Goal: Transaction & Acquisition: Book appointment/travel/reservation

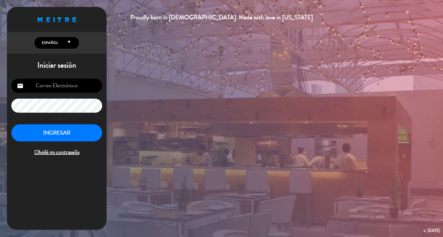
type input "[EMAIL_ADDRESS][DOMAIN_NAME]"
click at [47, 137] on button "INGRESAR" at bounding box center [56, 133] width 91 height 17
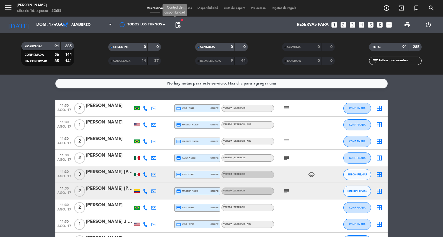
click at [178, 24] on span "pending_actions" at bounding box center [177, 25] width 7 height 7
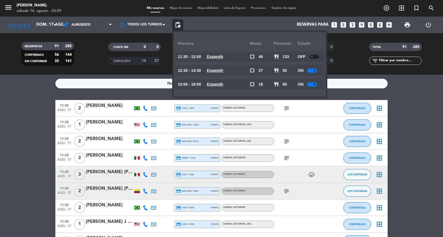
click at [223, 70] on u "Expandir" at bounding box center [215, 70] width 17 height 4
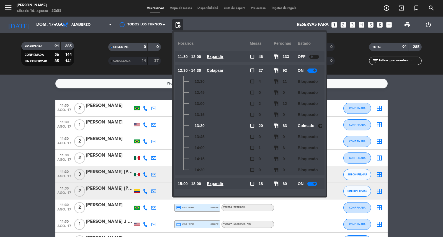
click at [223, 70] on u "Colapsar" at bounding box center [215, 70] width 17 height 4
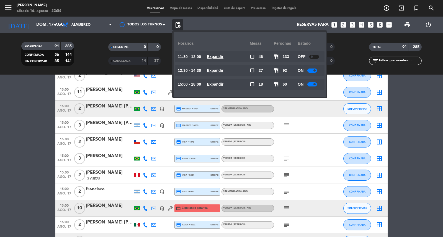
scroll to position [1353, 0]
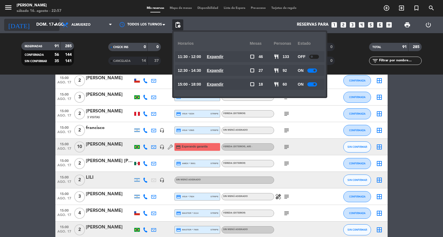
click at [47, 21] on input "dom. 17 ago." at bounding box center [59, 25] width 53 height 11
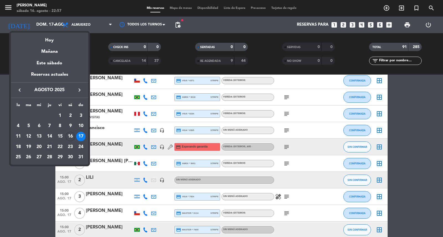
click at [47, 148] on div "21" at bounding box center [49, 147] width 9 height 9
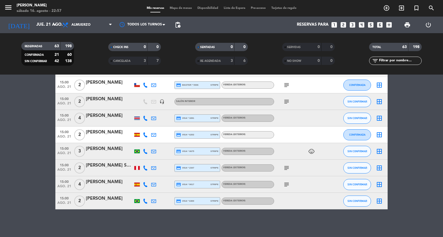
scroll to position [968, 0]
click at [91, 28] on span "Almuerzo" at bounding box center [86, 25] width 55 height 12
click at [89, 56] on div "menu [PERSON_NAME] 16. [PERSON_NAME] - 22:57 Mis reservas Mapa de mesas Disponi…" at bounding box center [221, 37] width 443 height 75
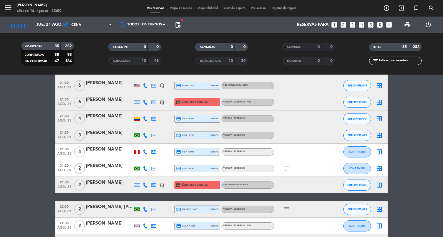
scroll to position [1343, 0]
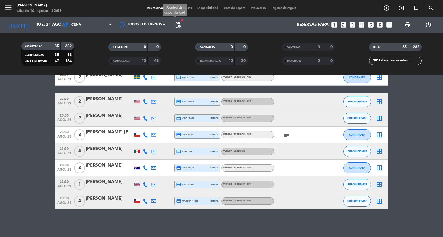
click at [180, 26] on span "pending_actions" at bounding box center [177, 25] width 7 height 7
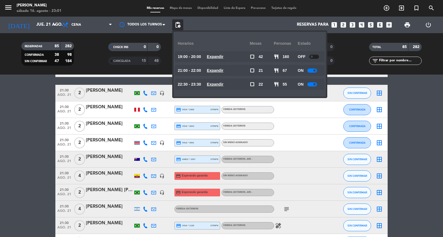
scroll to position [636, 0]
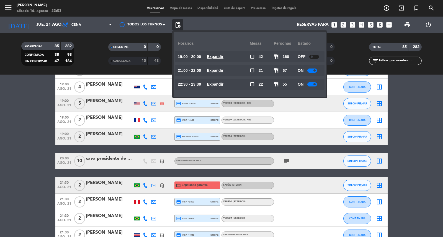
click at [44, 18] on div "[DATE] jue. 21 ago. arrow_drop_down" at bounding box center [31, 25] width 55 height 17
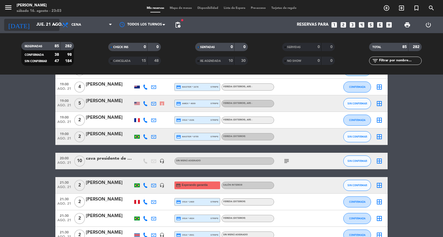
click at [45, 20] on input "jue. 21 ago." at bounding box center [59, 25] width 53 height 11
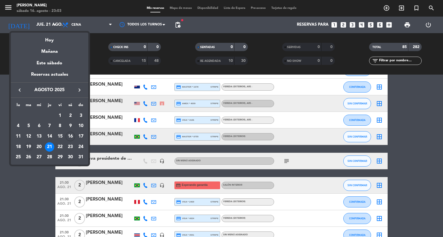
click at [30, 150] on div "19" at bounding box center [28, 147] width 9 height 9
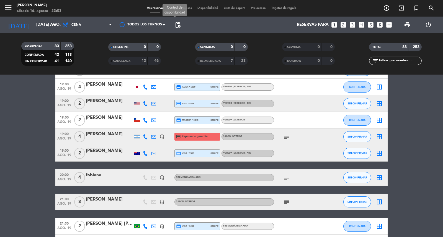
click at [181, 24] on span "pending_actions" at bounding box center [177, 25] width 7 height 7
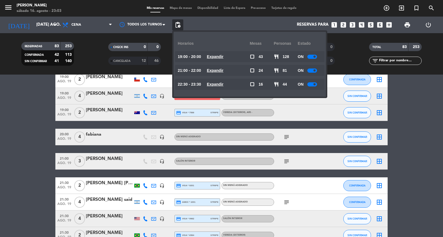
scroll to position [707, 0]
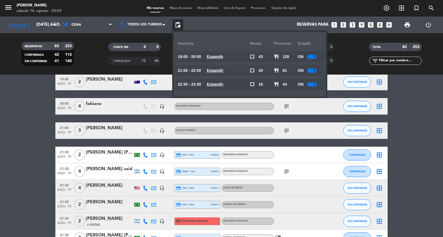
click at [223, 70] on u "Expandir" at bounding box center [215, 70] width 17 height 4
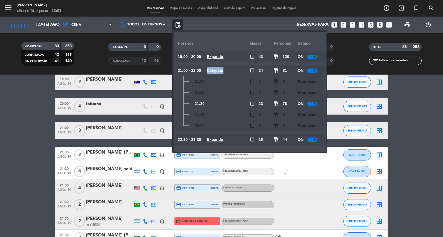
click at [223, 70] on u "Colapsar" at bounding box center [215, 70] width 17 height 4
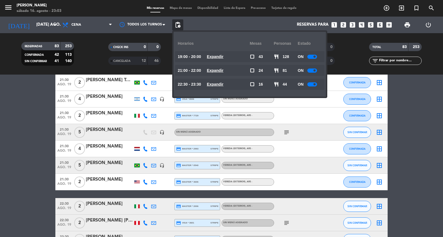
scroll to position [1076, 0]
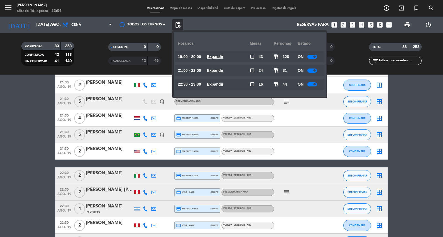
click at [40, 17] on div "[DATE] [DATE] ago. arrow_drop_down" at bounding box center [31, 25] width 55 height 17
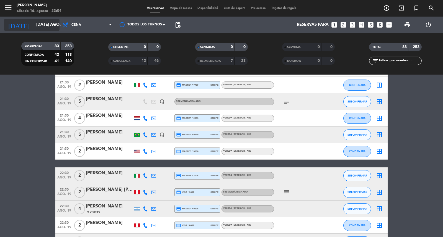
click at [40, 22] on input "[DATE] ago." at bounding box center [59, 25] width 53 height 11
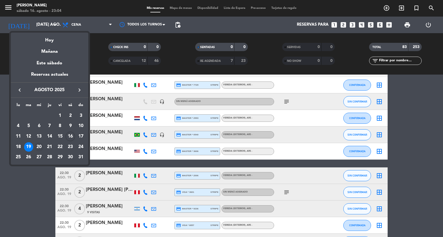
click at [38, 147] on div "20" at bounding box center [38, 147] width 9 height 9
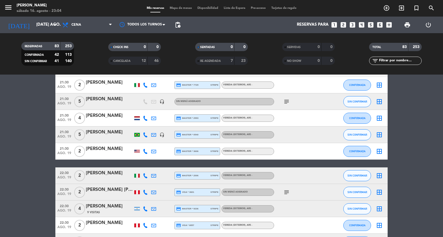
type input "mié. 20 ago."
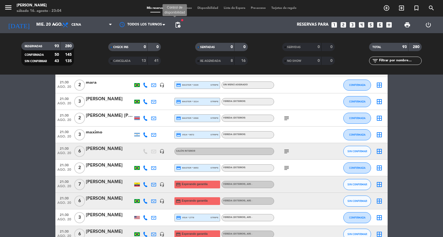
click at [178, 24] on span "pending_actions" at bounding box center [177, 25] width 7 height 7
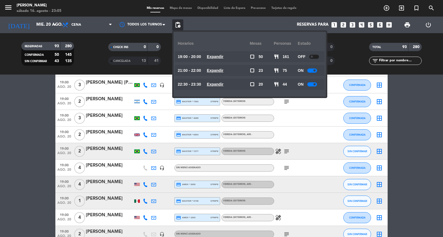
scroll to position [0, 0]
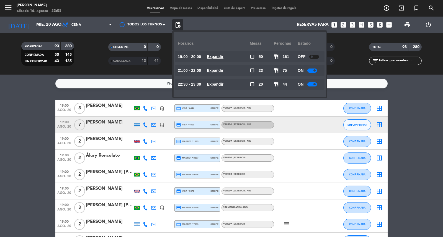
click at [381, 25] on icon "looks_6" at bounding box center [379, 24] width 7 height 7
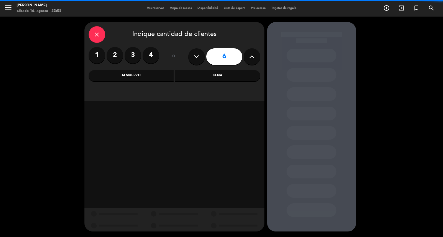
click at [211, 76] on div "Cena" at bounding box center [217, 75] width 85 height 11
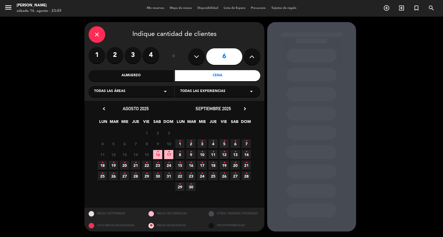
click at [125, 167] on icon "•" at bounding box center [124, 163] width 2 height 9
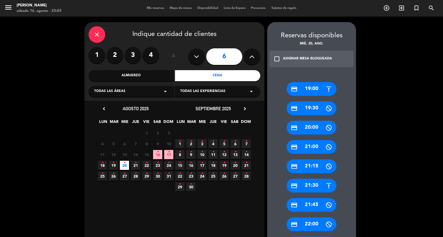
click at [313, 189] on div "credit_card 21:30" at bounding box center [311, 186] width 50 height 14
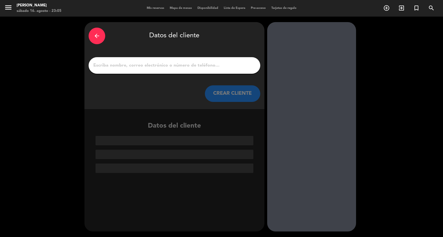
click at [181, 68] on input "1" at bounding box center [174, 66] width 163 height 8
paste input "[PERSON_NAME]"
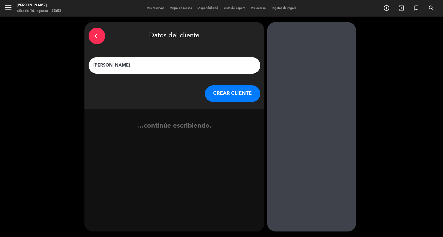
type input "[PERSON_NAME]"
click at [211, 98] on button "CREAR CLIENTE" at bounding box center [232, 94] width 55 height 17
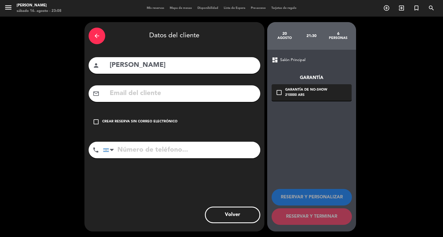
click at [162, 99] on input "text" at bounding box center [182, 93] width 147 height 11
paste input "[PHONE_NUMBER] Correo electrónico: [EMAIL_ADDRESS][DOMAIN_NAME]"
type input "[PHONE_NUMBER] Correo electrónico: [EMAIL_ADDRESS][DOMAIN_NAME]"
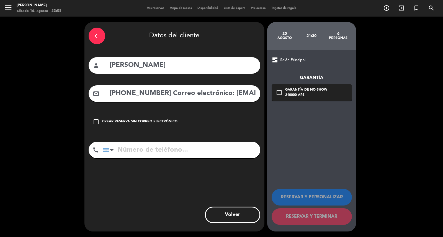
click at [173, 159] on input "tel" at bounding box center [181, 150] width 157 height 17
paste input "[PHONE_NUMBER] Correo electrónico: [EMAIL_ADDRESS][DOMAIN_NAME]"
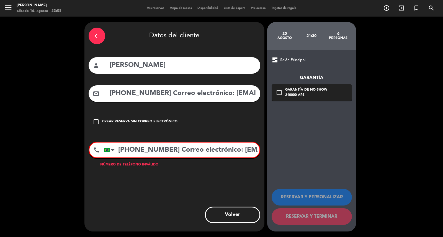
scroll to position [0, 63]
drag, startPoint x: 150, startPoint y: 161, endPoint x: 303, endPoint y: 182, distance: 154.4
click at [303, 182] on div "arrow_back Datos del cliente person [PERSON_NAME] mail_outline [PHONE_NUMBER] C…" at bounding box center [221, 127] width 443 height 221
drag, startPoint x: 210, startPoint y: 164, endPoint x: 186, endPoint y: 167, distance: 23.7
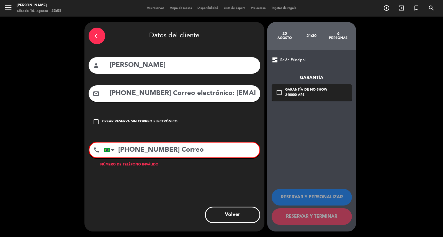
click at [186, 158] on input "[PHONE_NUMBER] Correo" at bounding box center [182, 150] width 156 height 15
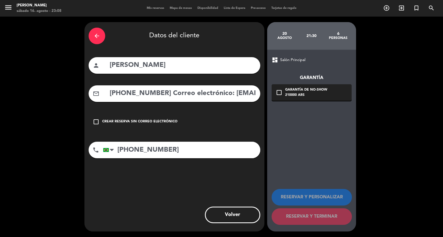
type input "[PHONE_NUMBER]"
drag, startPoint x: 239, startPoint y: 100, endPoint x: 300, endPoint y: 113, distance: 63.1
click at [67, 110] on div "arrow_back Datos del cliente person [PERSON_NAME] mail_outline [PHONE_NUMBER] C…" at bounding box center [221, 127] width 443 height 221
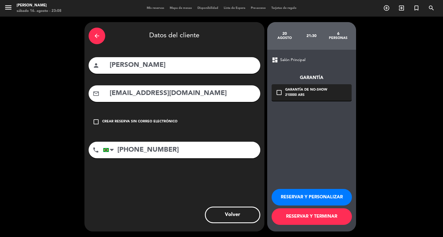
type input "[EMAIL_ADDRESS][DOMAIN_NAME]"
click at [327, 98] on div "check_box_outline_blank Garantía de no-show 210000 ARS" at bounding box center [311, 92] width 80 height 17
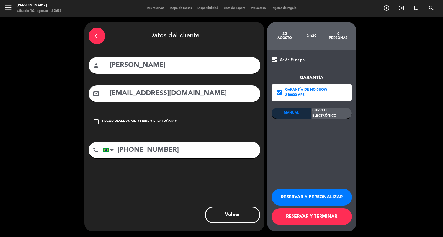
click at [333, 109] on div "Garantía check_box Garantía de no-show 210000 ARS MANUAL Correo Electrónico per…" at bounding box center [311, 111] width 80 height 96
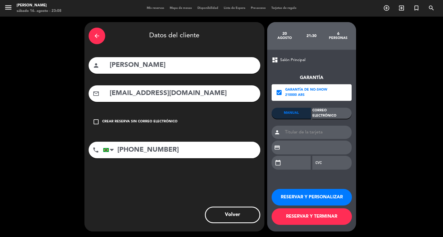
click at [331, 115] on div "Correo Electrónico" at bounding box center [331, 113] width 39 height 11
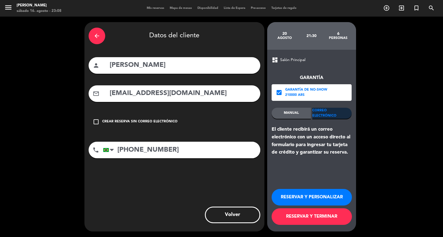
click at [317, 191] on button "RESERVAR Y PERSONALIZAR" at bounding box center [311, 197] width 80 height 17
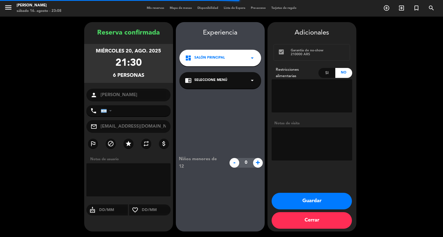
type input "[PHONE_NUMBER]"
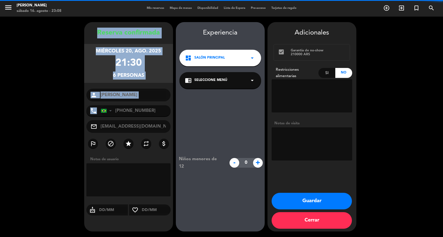
drag, startPoint x: 87, startPoint y: 26, endPoint x: 142, endPoint y: 97, distance: 89.8
click at [140, 105] on div "Reserva confirmada miércoles 20, ago. 2025 21:30 6 personas person [PERSON_NAME…" at bounding box center [128, 127] width 89 height 210
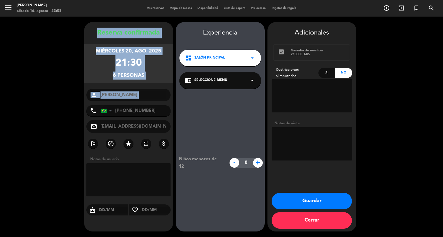
copy div "Reserva confirmada miércoles 20, ago. 2025 21:30 6 personas person"
click at [283, 198] on button "Guardar" at bounding box center [311, 201] width 80 height 17
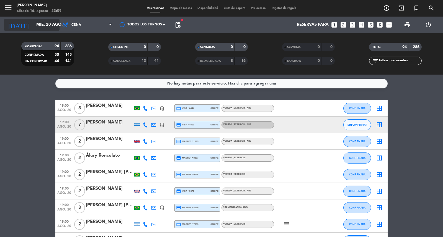
click at [47, 26] on input "mié. 20 ago." at bounding box center [59, 25] width 53 height 11
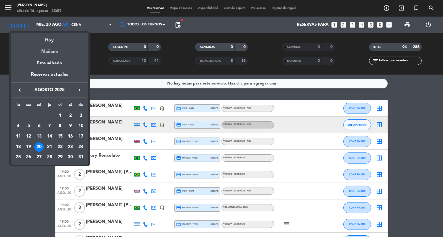
click at [46, 48] on div "Mañana" at bounding box center [49, 49] width 77 height 11
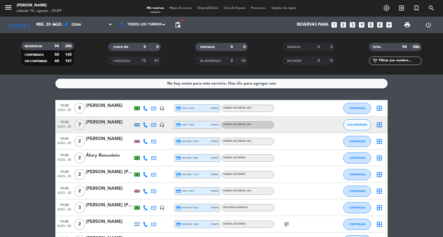
type input "dom. 17 ago."
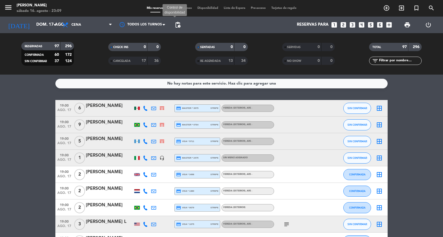
click at [175, 27] on span "pending_actions" at bounding box center [177, 25] width 7 height 7
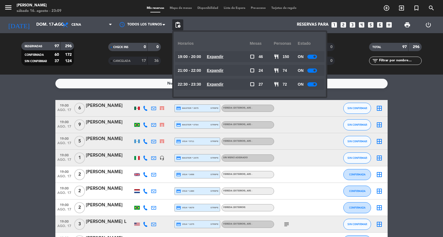
click at [223, 69] on u "Expandir" at bounding box center [215, 70] width 17 height 4
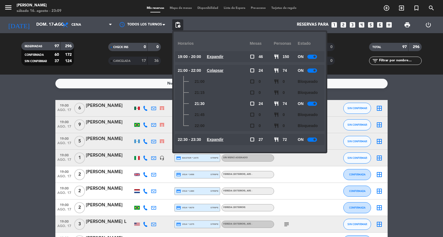
click at [223, 73] on u "Colapsar" at bounding box center [215, 70] width 17 height 4
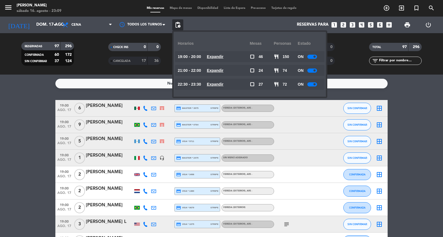
click at [223, 84] on u "Expandir" at bounding box center [215, 84] width 17 height 4
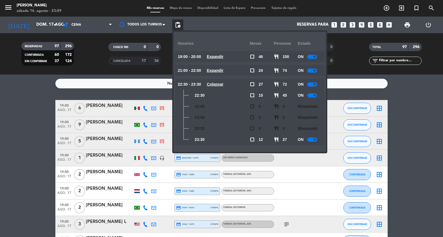
click at [223, 84] on u "Colapsar" at bounding box center [215, 84] width 17 height 4
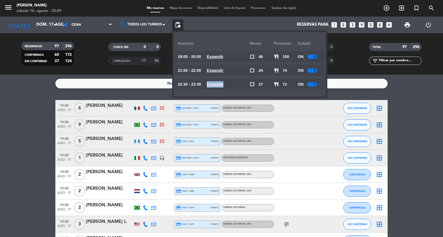
click at [223, 84] on u "Expandir" at bounding box center [215, 84] width 17 height 4
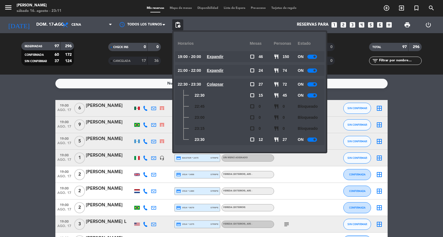
click at [358, 23] on icon "looks_4" at bounding box center [361, 24] width 7 height 7
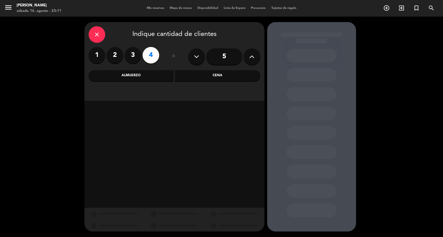
click at [154, 76] on div "Almuerzo" at bounding box center [131, 75] width 85 height 11
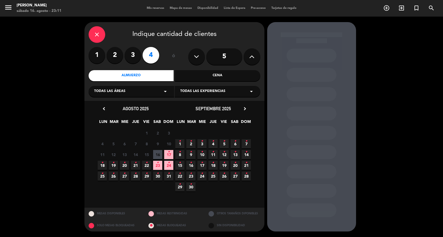
click at [180, 181] on span "22 •" at bounding box center [179, 176] width 9 height 9
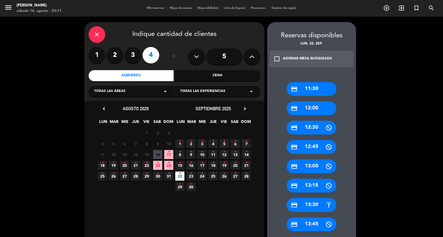
click at [313, 115] on div "credit_card 12:00" at bounding box center [311, 109] width 50 height 14
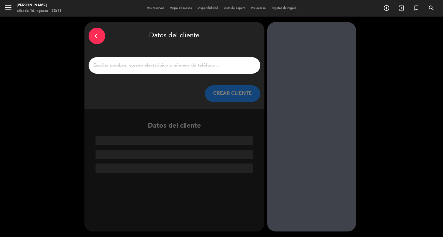
click at [180, 66] on input "1" at bounding box center [174, 66] width 163 height 8
paste input "[PERSON_NAME]"
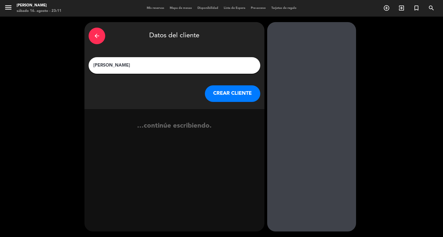
type input "[PERSON_NAME]"
click at [221, 99] on button "CREAR CLIENTE" at bounding box center [232, 94] width 55 height 17
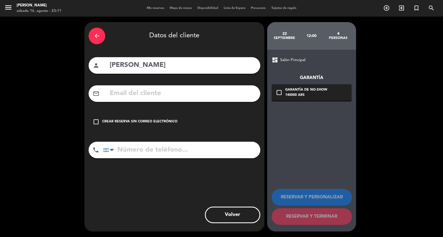
click at [189, 97] on input "text" at bounding box center [182, 93] width 147 height 11
paste input "5551999851779 [EMAIL_ADDRESS][DOMAIN_NAME]"
type input "5551999851779 [EMAIL_ADDRESS][DOMAIN_NAME]"
drag, startPoint x: 177, startPoint y: 169, endPoint x: 173, endPoint y: 164, distance: 6.9
click at [177, 159] on input "tel" at bounding box center [181, 150] width 157 height 17
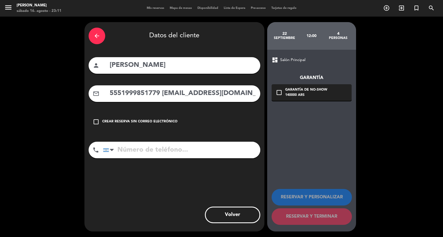
click at [173, 159] on input "tel" at bounding box center [181, 150] width 157 height 17
paste input "5551999851779 [EMAIL_ADDRESS][DOMAIN_NAME]"
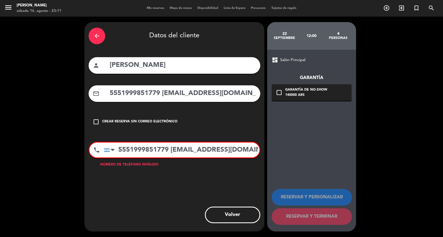
drag, startPoint x: 169, startPoint y: 164, endPoint x: 325, endPoint y: 168, distance: 155.3
click at [325, 168] on div "arrow_back Datos del cliente person [PERSON_NAME] mail_outline 5551999851779 [E…" at bounding box center [221, 127] width 443 height 221
type input "5551999851779"
drag, startPoint x: 164, startPoint y: 102, endPoint x: 93, endPoint y: 112, distance: 71.3
click at [73, 103] on div "arrow_back Datos del cliente person [PERSON_NAME] mail_outline 5551999851779 [E…" at bounding box center [221, 127] width 443 height 221
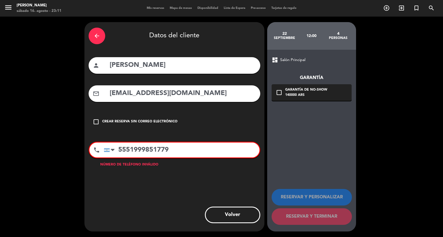
type input "[EMAIL_ADDRESS][DOMAIN_NAME]"
click at [120, 158] on input "5551999851779" at bounding box center [182, 150] width 156 height 15
click at [118, 158] on input "5551999851779" at bounding box center [182, 150] width 156 height 15
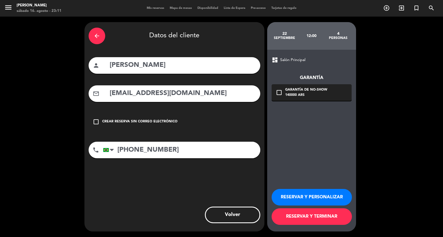
type input "[PHONE_NUMBER]"
click at [322, 105] on div "dashboard Salón Principal Garantía check_box_outline_blank Garantía de no-show …" at bounding box center [311, 141] width 89 height 182
click at [322, 96] on div "140000 ARS" at bounding box center [306, 96] width 42 height 6
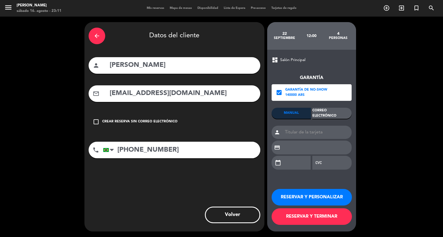
click at [332, 113] on div "Correo Electrónico" at bounding box center [331, 113] width 39 height 11
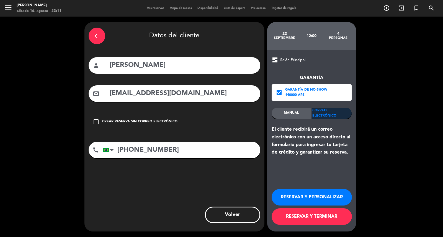
drag, startPoint x: 327, startPoint y: 198, endPoint x: 321, endPoint y: 189, distance: 11.2
click at [327, 198] on button "RESERVAR Y PERSONALIZAR" at bounding box center [311, 197] width 80 height 17
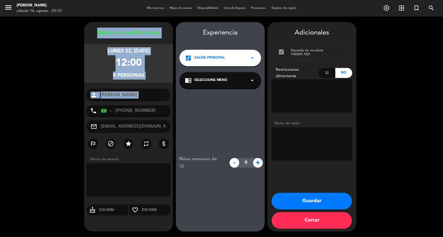
copy div "Reserva confirmada lunes 22, [DATE] 12:00 4 personas person"
drag, startPoint x: 79, startPoint y: 22, endPoint x: 157, endPoint y: 98, distance: 109.2
click at [149, 103] on div "Reserva confirmada lunes 22, [DATE] 12:00 4 personas person [PERSON_NAME] phone…" at bounding box center [221, 127] width 443 height 221
click at [107, 37] on div "Reserva confirmada" at bounding box center [128, 33] width 89 height 11
drag, startPoint x: 95, startPoint y: 32, endPoint x: 155, endPoint y: 109, distance: 97.7
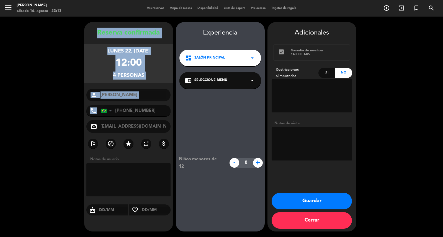
click at [155, 109] on div "Reserva confirmada lunes 22, [DATE] 12:00 4 personas person [PERSON_NAME] phone…" at bounding box center [128, 133] width 89 height 210
copy div "Reserva confirmada lunes 22, [DATE] 12:00 4 personas person phone"
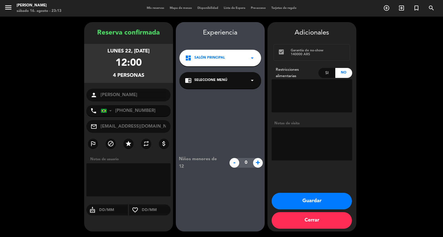
click at [311, 149] on textarea at bounding box center [311, 144] width 81 height 33
type textarea "reservada Agosto"
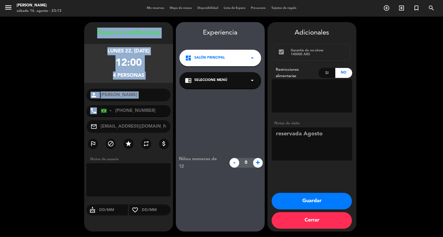
drag, startPoint x: 95, startPoint y: 28, endPoint x: 145, endPoint y: 109, distance: 95.2
click at [145, 109] on div "Reserva confirmada lunes 22, [DATE] 12:00 4 personas person [PERSON_NAME] phone…" at bounding box center [128, 133] width 89 height 210
copy div "Reserva confirmada lunes 22, [DATE] 12:00 4 personas person phone"
click at [342, 195] on button "Guardar" at bounding box center [311, 201] width 80 height 17
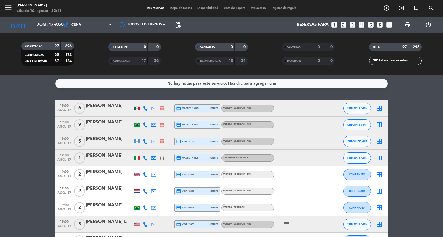
click at [370, 24] on icon "looks_5" at bounding box center [370, 24] width 7 height 7
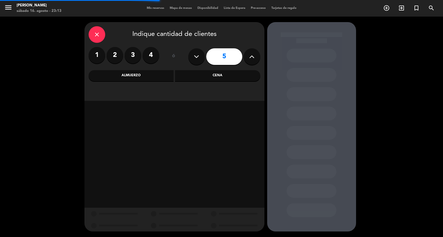
click at [199, 81] on div "Cena" at bounding box center [217, 75] width 85 height 11
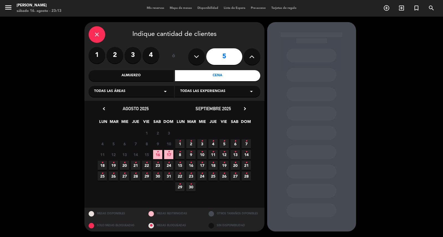
click at [111, 167] on span "19 •" at bounding box center [113, 165] width 9 height 9
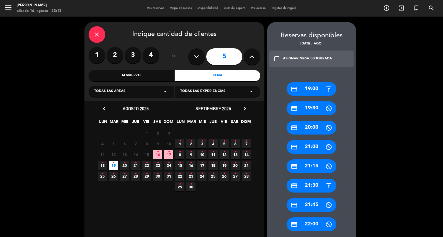
click at [99, 27] on div "close" at bounding box center [97, 34] width 17 height 17
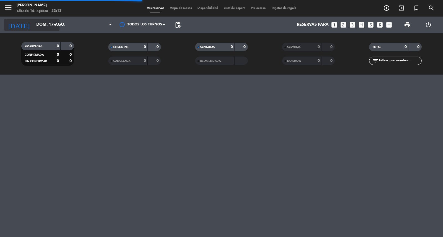
click at [55, 24] on icon "arrow_drop_down" at bounding box center [54, 25] width 7 height 7
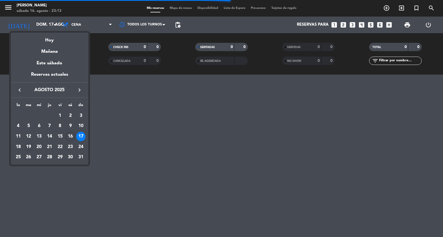
click at [26, 150] on div "19" at bounding box center [28, 147] width 9 height 9
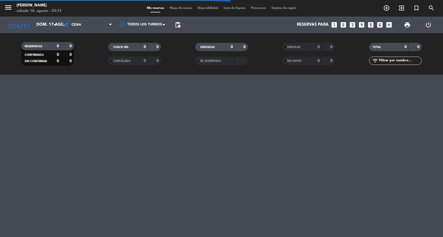
type input "[DATE] ago."
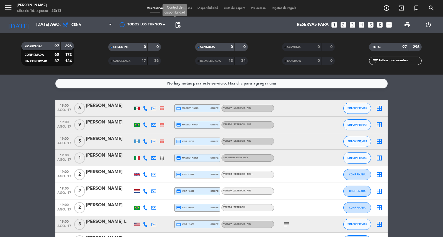
click at [179, 25] on span "pending_actions" at bounding box center [177, 25] width 7 height 7
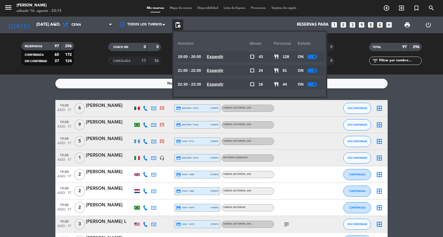
click at [223, 55] on u "Expandir" at bounding box center [215, 57] width 17 height 4
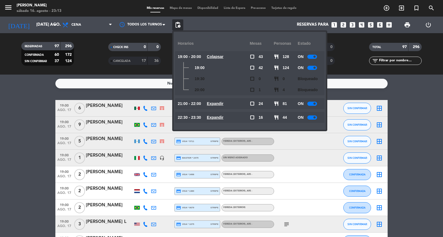
click at [223, 55] on u "Colapsar" at bounding box center [215, 57] width 17 height 4
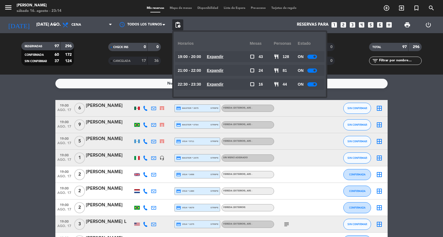
click at [367, 25] on icon "looks_5" at bounding box center [370, 24] width 7 height 7
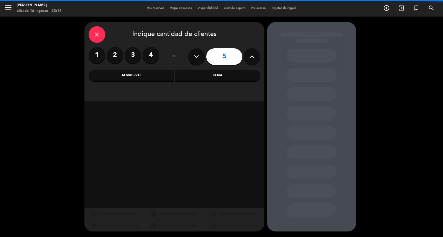
click at [200, 78] on div "Cena" at bounding box center [217, 75] width 85 height 11
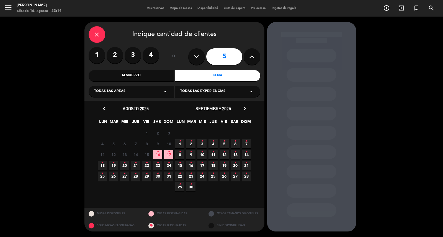
click at [112, 167] on icon "•" at bounding box center [113, 163] width 2 height 9
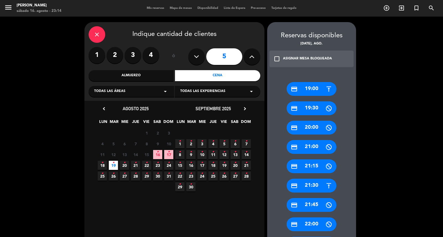
click at [304, 94] on div "credit_card 19:00" at bounding box center [311, 89] width 50 height 14
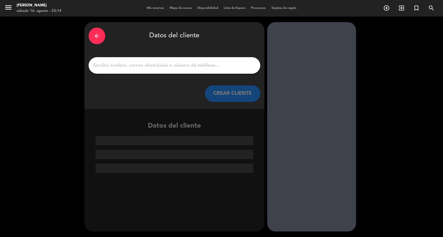
click at [196, 65] on input "1" at bounding box center [174, 66] width 163 height 8
paste input "[PERSON_NAME]"
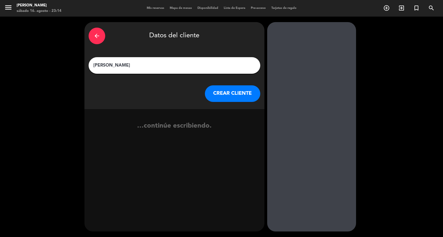
type input "[PERSON_NAME]"
click at [226, 102] on button "CREAR CLIENTE" at bounding box center [232, 94] width 55 height 17
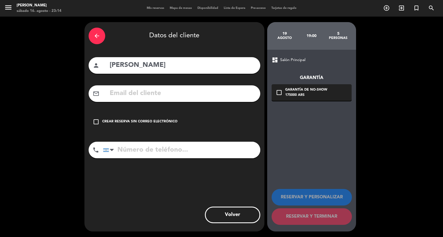
click at [178, 96] on input "text" at bounding box center [182, 93] width 147 height 11
paste input "[PHONE_NUMBER] Correo electrónico: [EMAIL_ADDRESS][DOMAIN_NAME]"
type input "[PHONE_NUMBER] Correo electrónico: [EMAIL_ADDRESS][DOMAIN_NAME]"
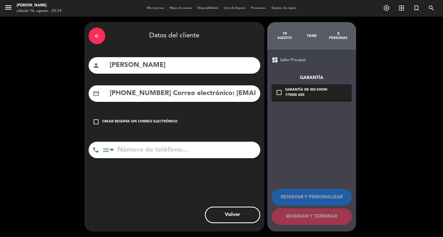
click at [176, 159] on input "tel" at bounding box center [181, 150] width 157 height 17
paste input "[PHONE_NUMBER] Correo electrónico: [EMAIL_ADDRESS][DOMAIN_NAME]"
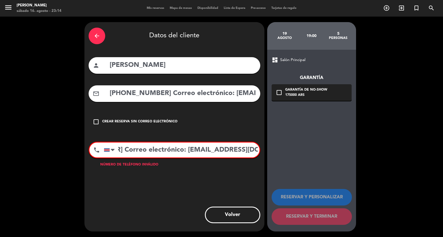
drag, startPoint x: 144, startPoint y: 156, endPoint x: 310, endPoint y: 167, distance: 166.4
click at [322, 169] on div "arrow_back Datos del cliente person [PERSON_NAME] mail_outline [PHONE_NUMBER] C…" at bounding box center [221, 127] width 443 height 221
drag, startPoint x: 211, startPoint y: 160, endPoint x: 171, endPoint y: 150, distance: 41.5
click at [171, 150] on div "arrow_back Datos del cliente person [PERSON_NAME] mail_outline [PHONE_NUMBER] C…" at bounding box center [174, 127] width 180 height 210
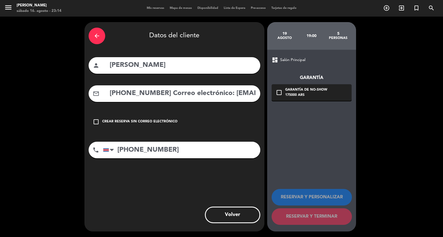
type input "[PHONE_NUMBER]"
drag, startPoint x: 225, startPoint y: 100, endPoint x: 248, endPoint y: 89, distance: 25.6
click at [60, 86] on div "arrow_back Datos del cliente person [PERSON_NAME] mail_outline [PHONE_NUMBER] C…" at bounding box center [221, 127] width 443 height 221
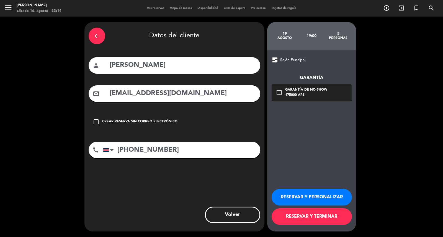
type input "[EMAIL_ADDRESS][DOMAIN_NAME]"
click at [307, 93] on div "Garantía de no-show" at bounding box center [306, 90] width 42 height 6
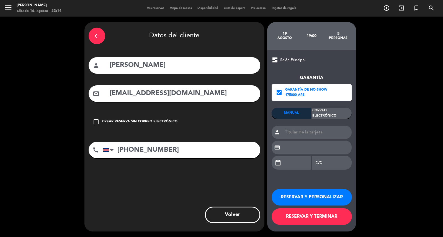
click at [325, 114] on div "Correo Electrónico" at bounding box center [331, 113] width 39 height 11
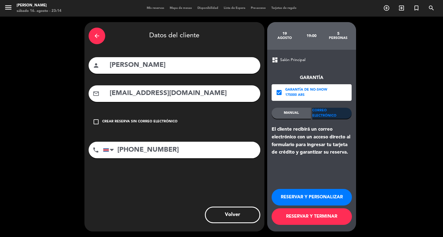
click at [321, 195] on button "RESERVAR Y PERSONALIZAR" at bounding box center [311, 197] width 80 height 17
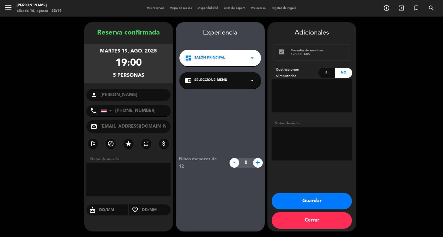
click at [210, 60] on span "Salón Principal" at bounding box center [209, 58] width 30 height 6
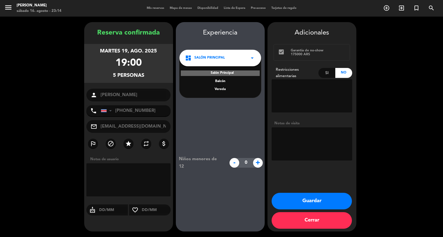
click at [222, 90] on div "Vereda" at bounding box center [220, 90] width 71 height 6
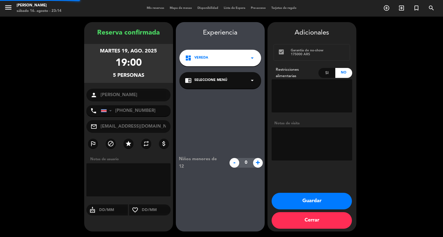
click at [218, 83] on span "Seleccione Menú" at bounding box center [210, 81] width 33 height 6
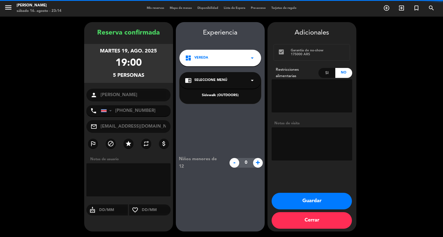
click at [223, 94] on div "Sidewalk (OUTDOORS)" at bounding box center [220, 93] width 82 height 24
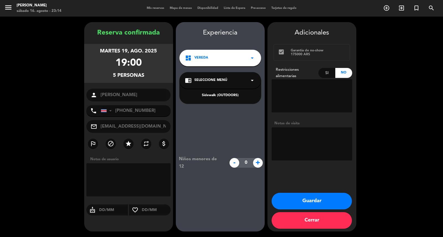
click at [225, 97] on div "Sidewalk (OUTDOORS)" at bounding box center [220, 96] width 71 height 6
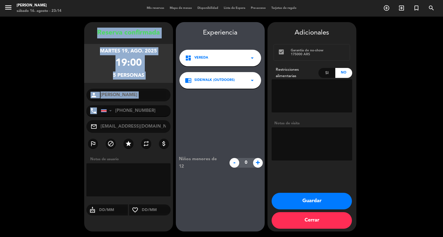
copy div "Reserva confirmada martes 19, ago. 2025 19:00 5 personas person phone"
drag, startPoint x: 98, startPoint y: 43, endPoint x: 118, endPoint y: 42, distance: 20.3
click at [148, 105] on div "Reserva confirmada martes 19, ago. 2025 19:00 5 personas person [PERSON_NAME] p…" at bounding box center [128, 133] width 89 height 210
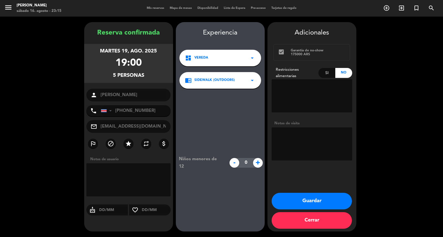
click at [329, 210] on div "Guardar Cerrar" at bounding box center [311, 212] width 89 height 39
click at [329, 207] on button "Guardar" at bounding box center [311, 201] width 80 height 17
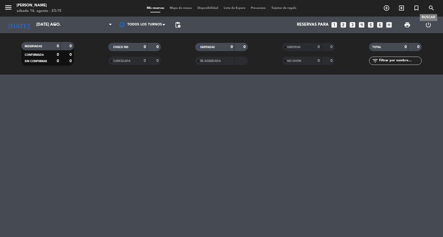
click at [434, 10] on icon "search" at bounding box center [431, 8] width 7 height 7
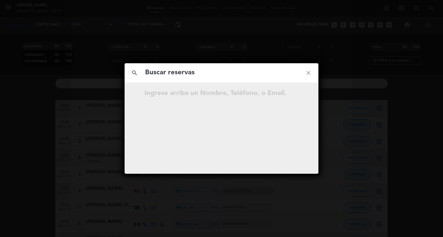
paste input "[EMAIL_ADDRESS][DOMAIN_NAME]"
type input "[EMAIL_ADDRESS][DOMAIN_NAME]"
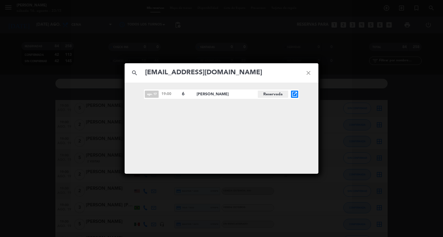
drag, startPoint x: 138, startPoint y: 91, endPoint x: 234, endPoint y: 101, distance: 96.5
click at [234, 101] on div "ago. 17 19:00 6 [PERSON_NAME][GEOGRAPHIC_DATA] open_in_new" at bounding box center [222, 128] width 194 height 91
copy div "ago. 17 19:00 6 [PERSON_NAME]"
click at [292, 94] on icon "open_in_new" at bounding box center [294, 94] width 7 height 7
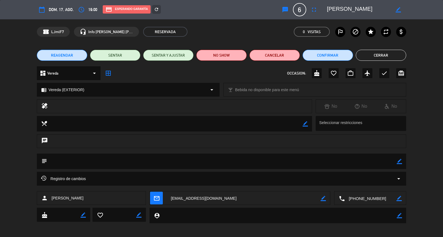
click at [58, 53] on span "REAGENDAR" at bounding box center [62, 56] width 22 height 6
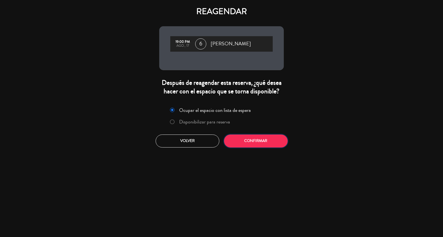
click at [248, 148] on button "Confirmar" at bounding box center [256, 141] width 64 height 13
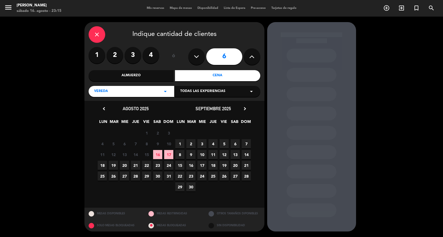
click at [166, 157] on span "17" at bounding box center [168, 154] width 9 height 9
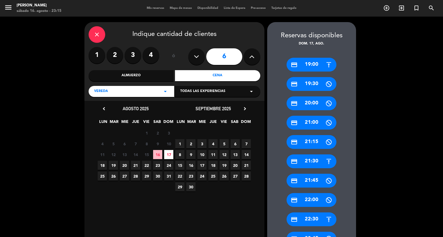
click at [314, 66] on div "credit_card 19:00" at bounding box center [311, 65] width 50 height 14
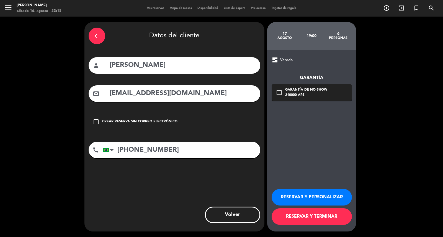
click at [326, 94] on div "check_box_outline_blank Garantía de no-show 210000 ARS" at bounding box center [311, 92] width 80 height 17
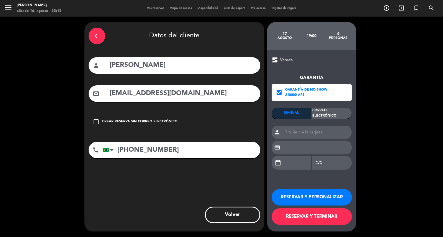
click at [334, 110] on div "Correo Electrónico" at bounding box center [331, 113] width 39 height 11
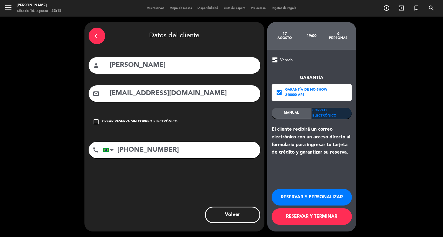
click at [345, 190] on button "RESERVAR Y PERSONALIZAR" at bounding box center [311, 197] width 80 height 17
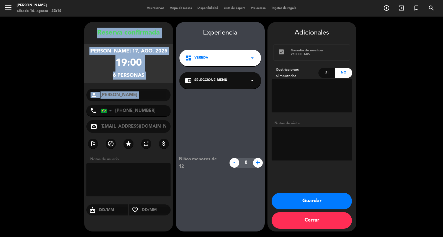
copy div "Reserva confirmada [PERSON_NAME] 17, ago. 2025 19:00 6 personas person"
drag, startPoint x: 93, startPoint y: 22, endPoint x: 153, endPoint y: 104, distance: 101.1
click at [153, 104] on div "Reserva confirmada [PERSON_NAME] 17, ago. 2025 19:00 6 personas person [PERSON_…" at bounding box center [128, 127] width 89 height 210
click at [314, 201] on button "Guardar" at bounding box center [311, 201] width 80 height 17
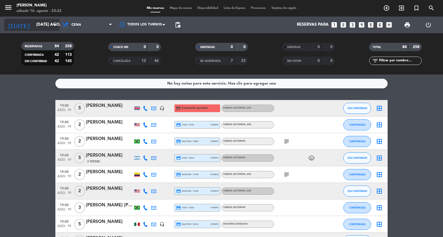
click at [48, 30] on input "[DATE] ago." at bounding box center [59, 25] width 53 height 11
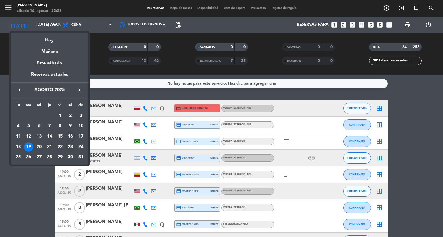
click at [72, 148] on div "23" at bounding box center [70, 147] width 9 height 9
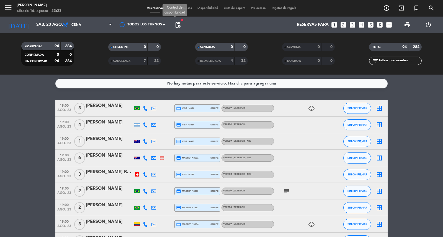
click at [178, 22] on span "pending_actions" at bounding box center [177, 25] width 7 height 7
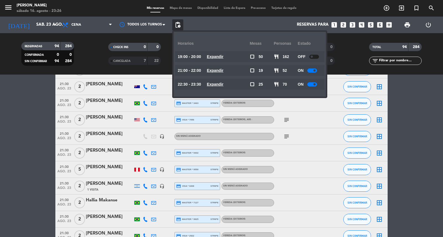
scroll to position [1076, 0]
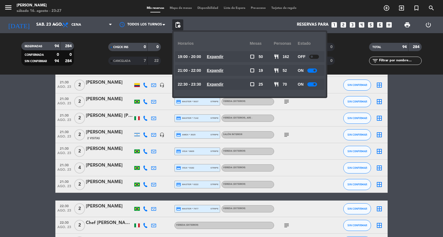
click at [48, 18] on div "[DATE] sáb. 23 ago. arrow_drop_down" at bounding box center [31, 25] width 55 height 17
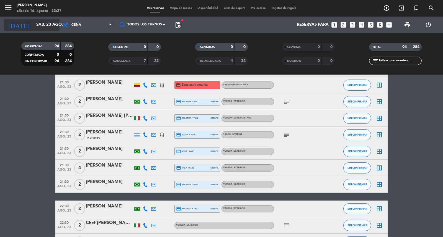
click at [49, 22] on input "sáb. 23 ago." at bounding box center [59, 25] width 53 height 11
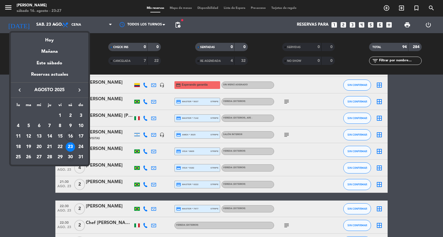
click at [68, 161] on div "30" at bounding box center [70, 157] width 9 height 9
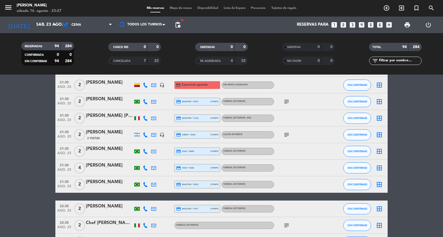
type input "sáb. 30 ago."
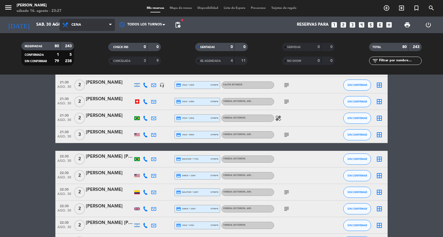
click at [102, 24] on span "Cena" at bounding box center [86, 25] width 55 height 12
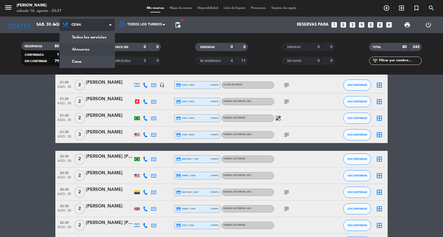
click at [89, 51] on div "menu [PERSON_NAME] 16. [PERSON_NAME] - 23:27 Mis reservas Mapa de mesas Disponi…" at bounding box center [221, 37] width 443 height 75
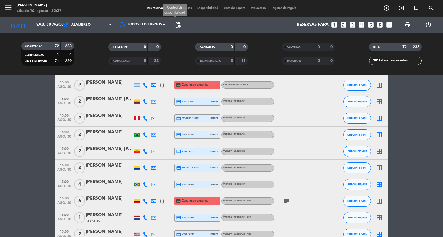
click at [177, 27] on span "pending_actions" at bounding box center [177, 25] width 7 height 7
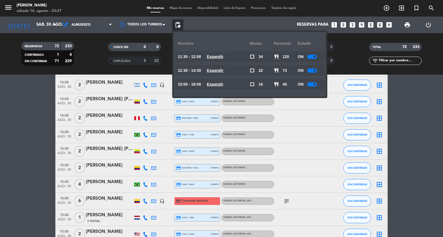
click at [223, 55] on u "Expandir" at bounding box center [215, 57] width 17 height 4
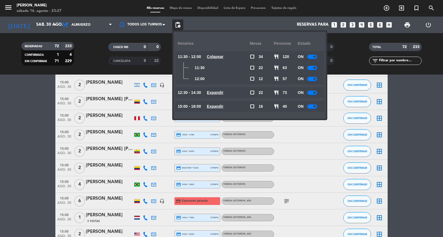
click at [223, 55] on u "Colapsar" at bounding box center [215, 57] width 17 height 4
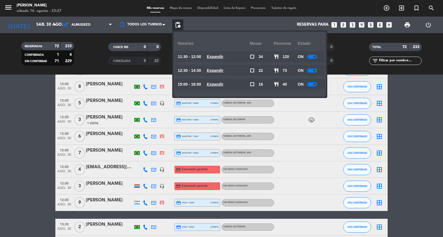
scroll to position [215, 0]
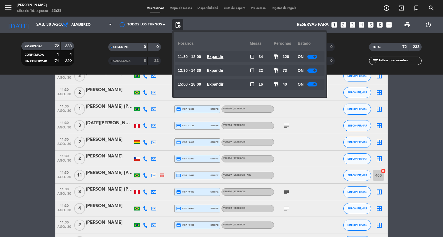
click at [340, 25] on icon "looks_two" at bounding box center [343, 24] width 7 height 7
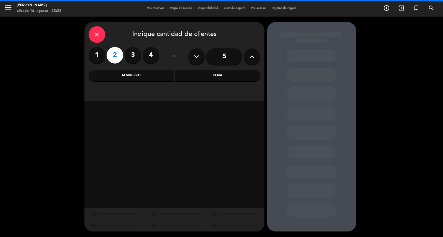
click at [195, 79] on div "Cena" at bounding box center [217, 75] width 85 height 11
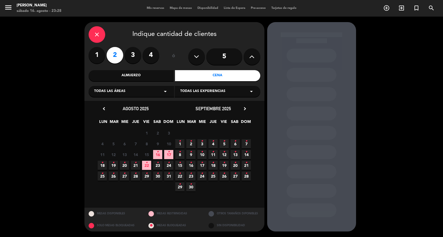
click at [147, 178] on icon "•" at bounding box center [147, 173] width 2 height 9
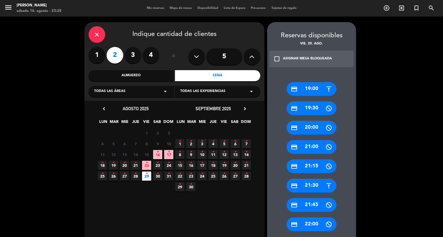
click at [322, 187] on div "credit_card 21:30" at bounding box center [311, 186] width 50 height 14
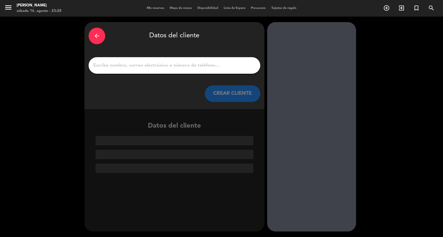
click at [201, 69] on input "1" at bounding box center [174, 66] width 163 height 8
paste input "[PERSON_NAME]"
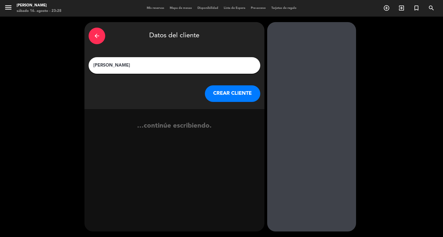
type input "[PERSON_NAME]"
click at [221, 100] on button "CREAR CLIENTE" at bounding box center [232, 94] width 55 height 17
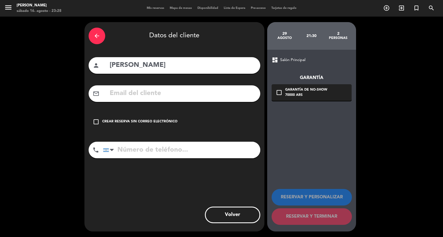
click at [175, 102] on div "mail_outline" at bounding box center [175, 94] width 172 height 17
click at [173, 99] on input "text" at bounding box center [182, 93] width 147 height 11
paste input "[PHONE_NUMBER] Correo electrónico: [EMAIL_ADDRESS][DOMAIN_NAME]"
type input "[PHONE_NUMBER] Correo electrónico: [EMAIL_ADDRESS][DOMAIN_NAME]"
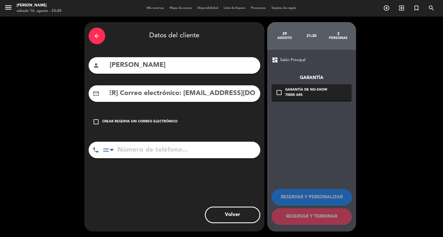
scroll to position [0, 0]
click at [177, 156] on input "tel" at bounding box center [181, 150] width 157 height 17
paste input "[PHONE_NUMBER] Correo electrónico: [EMAIL_ADDRESS][DOMAIN_NAME]"
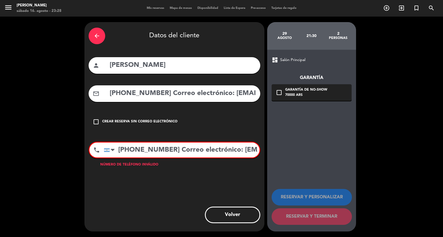
scroll to position [0, 61]
drag, startPoint x: 152, startPoint y: 161, endPoint x: 277, endPoint y: 182, distance: 126.5
click at [277, 182] on div "arrow_back Datos del cliente person [PERSON_NAME] mail_outline [PHONE_NUMBER] C…" at bounding box center [221, 127] width 443 height 221
drag, startPoint x: 217, startPoint y: 162, endPoint x: 172, endPoint y: 157, distance: 45.2
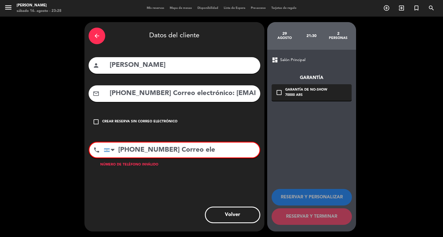
click at [172, 157] on input "[PHONE_NUMBER] Correo ele" at bounding box center [182, 150] width 156 height 15
type input "[PHONE_NUMBER]"
drag, startPoint x: 225, startPoint y: 100, endPoint x: 93, endPoint y: 85, distance: 132.9
click at [93, 85] on div "arrow_back Datos del cliente person [PERSON_NAME] mail_outline [PHONE_NUMBER] C…" at bounding box center [174, 127] width 180 height 210
type input "[EMAIL_ADDRESS][DOMAIN_NAME]"
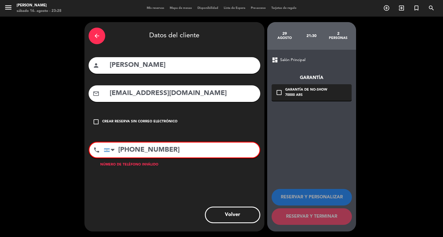
click at [120, 158] on input "[PHONE_NUMBER]" at bounding box center [182, 150] width 156 height 15
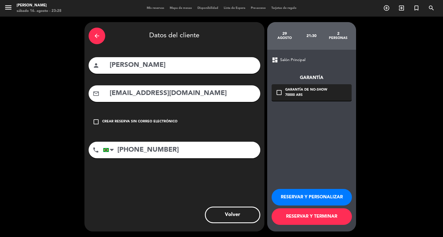
type input "[PHONE_NUMBER]"
drag, startPoint x: 304, startPoint y: 88, endPoint x: 320, endPoint y: 109, distance: 26.3
click at [305, 90] on div "check_box_outline_blank Garantía de no-show 70000 ARS" at bounding box center [311, 92] width 80 height 17
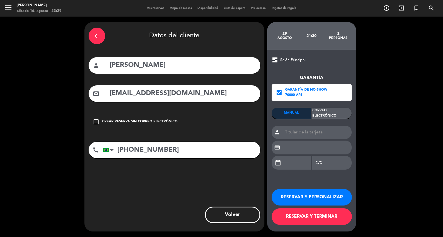
click at [327, 115] on div "Correo Electrónico" at bounding box center [331, 113] width 39 height 11
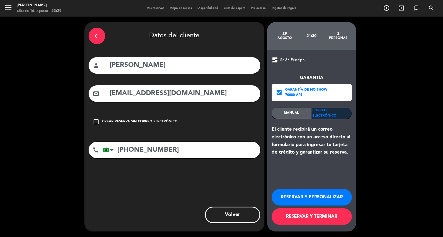
click at [330, 188] on div "RESERVAR Y PERSONALIZAR RESERVAR Y TERMINAR" at bounding box center [311, 205] width 80 height 54
drag, startPoint x: 319, startPoint y: 193, endPoint x: 310, endPoint y: 183, distance: 12.7
click at [319, 192] on button "RESERVAR Y PERSONALIZAR" at bounding box center [311, 197] width 80 height 17
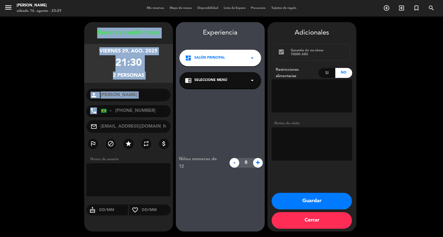
drag, startPoint x: 94, startPoint y: 29, endPoint x: 142, endPoint y: 109, distance: 93.3
click at [142, 109] on div "Reserva confirmada viernes 29, ago. 2025 21:30 2 personas person [PERSON_NAME] …" at bounding box center [128, 127] width 89 height 210
copy div "Reserva confirmada viernes 29, ago. 2025 21:30 2 personas person phone"
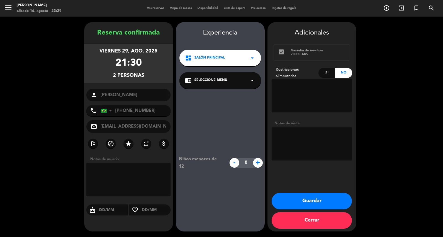
click at [205, 66] on div "dashboard Salón Principal arrow_drop_down" at bounding box center [220, 58] width 82 height 17
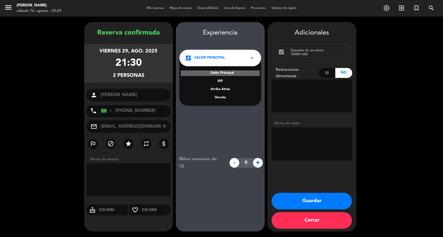
click at [221, 101] on div "Vereda" at bounding box center [220, 98] width 71 height 6
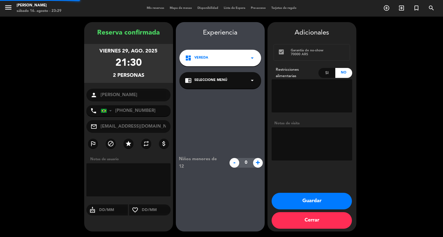
click at [221, 95] on div "Niños menores de 12 - 0 +" at bounding box center [220, 163] width 89 height 149
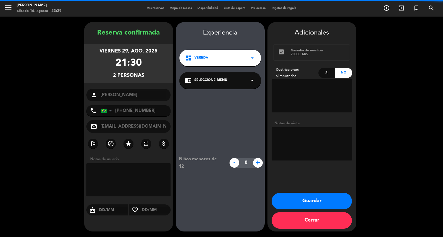
click at [221, 83] on span "Seleccione Menú" at bounding box center [210, 81] width 33 height 6
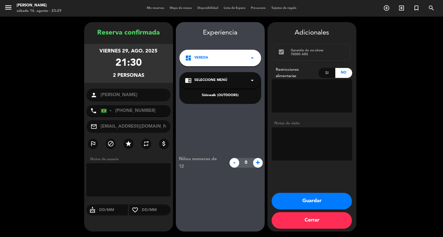
click at [225, 96] on div "Sidewalk (OUTDOORS)" at bounding box center [220, 96] width 71 height 6
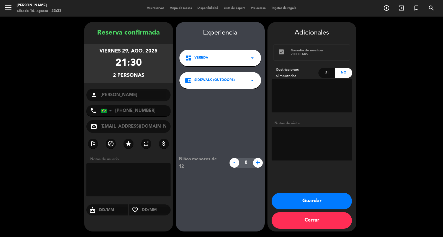
click at [308, 201] on button "Guardar" at bounding box center [311, 201] width 80 height 17
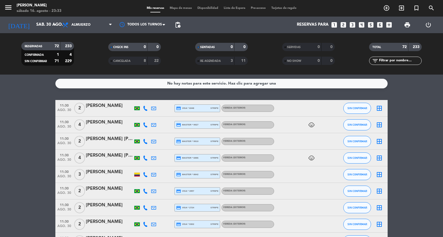
click at [341, 26] on icon "looks_two" at bounding box center [343, 24] width 7 height 7
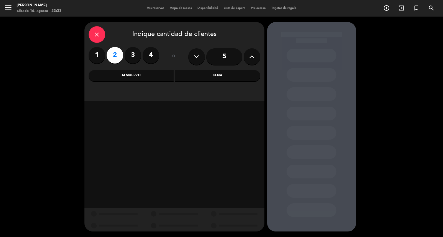
drag, startPoint x: 216, startPoint y: 67, endPoint x: 218, endPoint y: 70, distance: 3.6
click at [217, 69] on div "close Indique cantidad de clientes 1 2 3 4 ó 5 Almuerzo Cena" at bounding box center [174, 61] width 180 height 79
click at [221, 78] on div "Cena" at bounding box center [217, 75] width 85 height 11
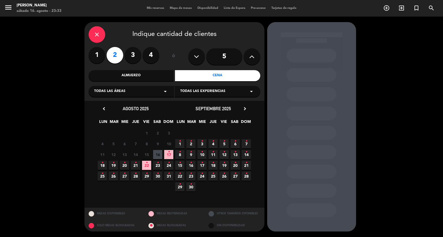
click at [115, 168] on span "19 •" at bounding box center [113, 165] width 9 height 9
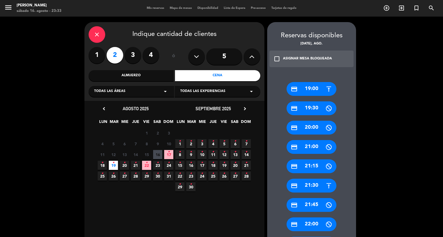
click at [312, 190] on div "credit_card 21:30" at bounding box center [311, 186] width 50 height 14
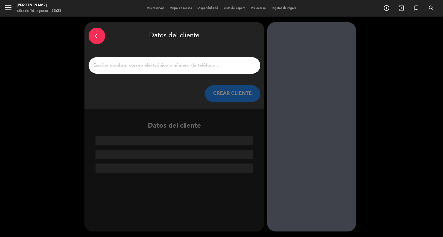
click at [160, 69] on input "1" at bounding box center [174, 66] width 163 height 8
paste input "[PERSON_NAME]"
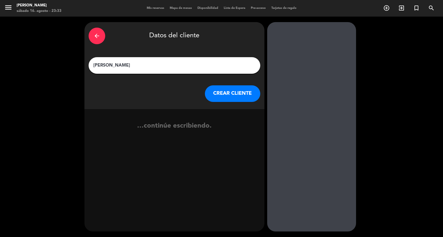
type input "[PERSON_NAME]"
click at [220, 97] on button "CREAR CLIENTE" at bounding box center [232, 94] width 55 height 17
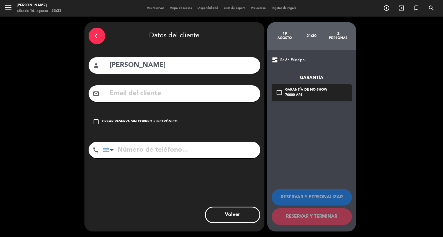
click at [158, 98] on input "text" at bounding box center [182, 93] width 147 height 11
paste input "[PHONE_NUMBER] [EMAIL_ADDRESS][DOMAIN_NAME]"
type input "[PHONE_NUMBER] [EMAIL_ADDRESS][DOMAIN_NAME]"
click at [167, 159] on input "tel" at bounding box center [181, 150] width 157 height 17
paste input "[PHONE_NUMBER] [EMAIL_ADDRESS][DOMAIN_NAME]"
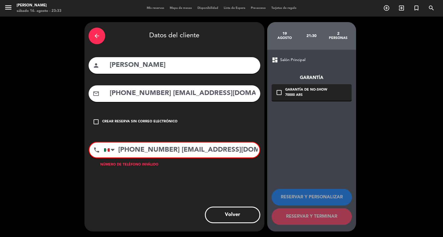
drag, startPoint x: 172, startPoint y: 163, endPoint x: 297, endPoint y: 173, distance: 126.3
click at [297, 173] on div "arrow_back Datos del cliente person [PERSON_NAME] mail_outline [PHONE_NUMBER] […" at bounding box center [221, 127] width 443 height 221
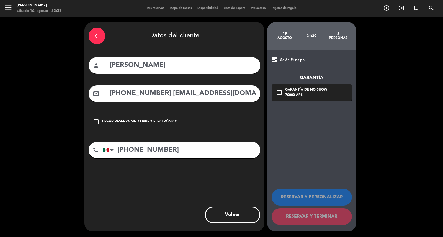
type input "[PHONE_NUMBER]"
drag, startPoint x: 165, startPoint y: 98, endPoint x: 89, endPoint y: 96, distance: 76.7
click at [89, 96] on meitre-input "mail_outline [PHONE_NUMBER] [EMAIL_ADDRESS][DOMAIN_NAME]" at bounding box center [175, 94] width 172 height 17
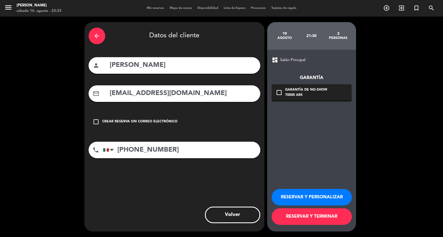
type input "[EMAIL_ADDRESS][DOMAIN_NAME]"
click at [325, 93] on div "Garantía de no-show" at bounding box center [306, 90] width 42 height 6
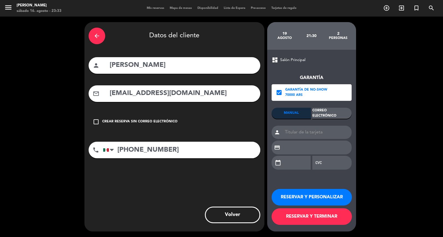
click at [333, 110] on div "Correo Electrónico" at bounding box center [331, 113] width 39 height 11
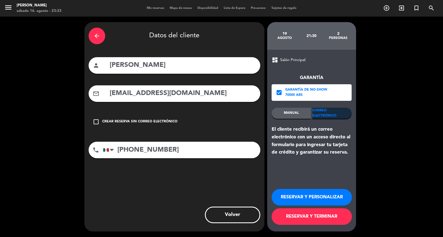
click at [328, 195] on button "RESERVAR Y PERSONALIZAR" at bounding box center [311, 197] width 80 height 17
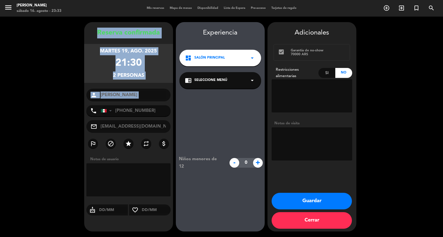
copy div "Reserva confirmada martes 19, ago. 2025 21:30 2 personas person"
drag, startPoint x: 91, startPoint y: 24, endPoint x: 143, endPoint y: 100, distance: 92.4
click at [139, 104] on div "Reserva confirmada martes 19, ago. 2025 21:30 2 personas person [PERSON_NAME] p…" at bounding box center [128, 127] width 89 height 210
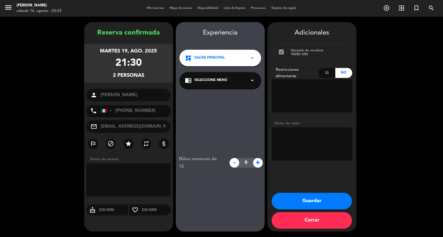
click at [237, 57] on div "dashboard Salón Principal arrow_drop_down" at bounding box center [220, 58] width 82 height 17
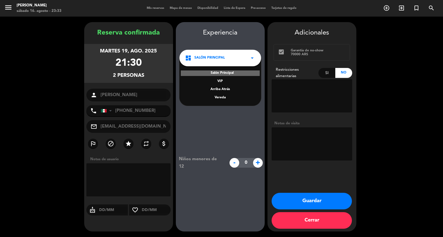
click at [223, 101] on div "Vereda" at bounding box center [220, 98] width 71 height 6
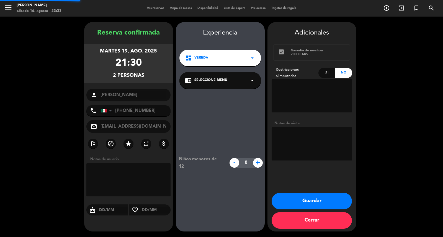
click at [225, 89] on div "chrome_reader_mode Seleccione Menú arrow_drop_down" at bounding box center [220, 80] width 82 height 17
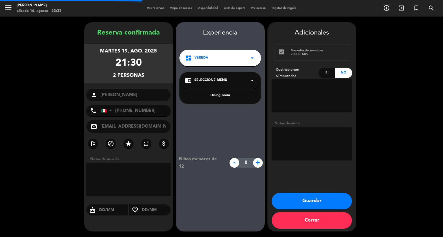
click at [225, 95] on div "Dining room" at bounding box center [220, 93] width 82 height 24
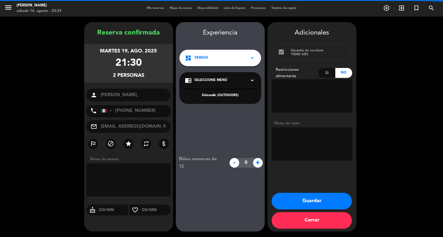
click at [226, 98] on div "Sidewalk (OUTDOORS)" at bounding box center [220, 96] width 71 height 6
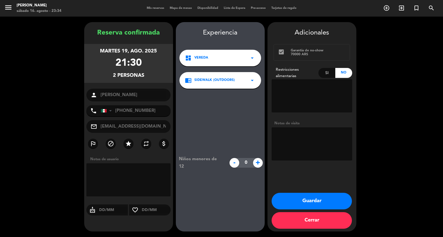
click at [303, 193] on div "Adicionales check_box Garantía de no-show 70000 ARS Restricciones alimentarias …" at bounding box center [311, 127] width 89 height 210
click at [302, 205] on button "Guardar" at bounding box center [311, 201] width 80 height 17
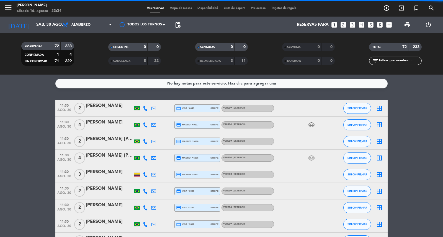
click at [341, 26] on icon "looks_two" at bounding box center [343, 24] width 7 height 7
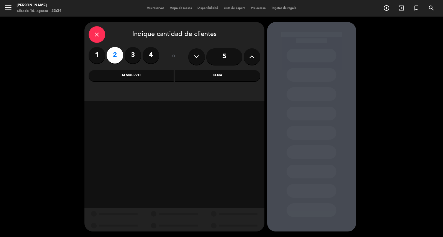
click at [193, 79] on div "Cena" at bounding box center [217, 75] width 85 height 11
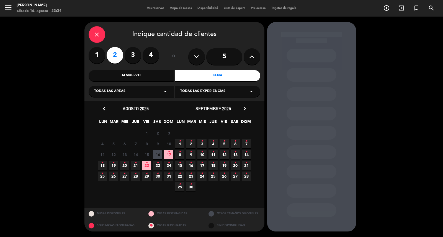
click at [132, 80] on div "Almuerzo" at bounding box center [131, 75] width 85 height 11
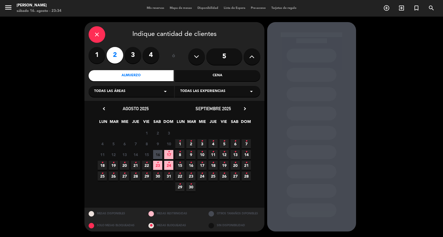
click at [148, 176] on span "29 •" at bounding box center [146, 176] width 9 height 9
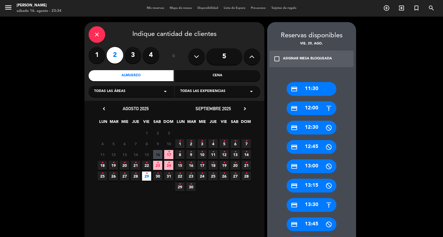
drag, startPoint x: 317, startPoint y: 209, endPoint x: 294, endPoint y: 190, distance: 30.4
click at [317, 209] on div "credit_card 13:30" at bounding box center [311, 205] width 50 height 14
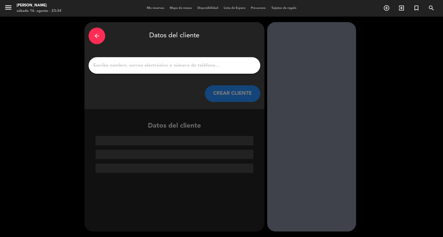
click at [213, 69] on input "1" at bounding box center [174, 66] width 163 height 8
paste input "[PERSON_NAME]"
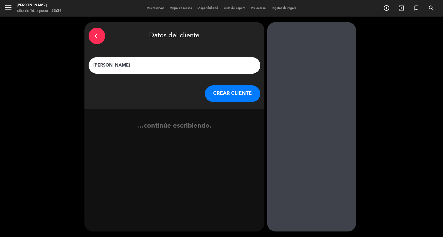
type input "[PERSON_NAME]"
click at [224, 99] on button "CREAR CLIENTE" at bounding box center [232, 94] width 55 height 17
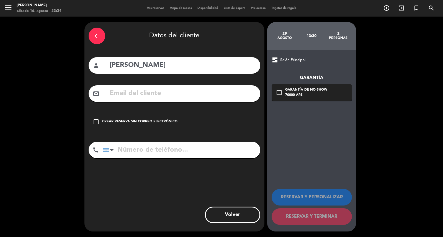
click at [183, 99] on input "text" at bounding box center [182, 93] width 147 height 11
paste input "5982 099 825959 Correo electrónico: [EMAIL_ADDRESS][DOMAIN_NAME]"
type input "5982 099 825959 Correo electrónico: [EMAIL_ADDRESS][DOMAIN_NAME]"
click at [164, 159] on input "tel" at bounding box center [181, 150] width 157 height 17
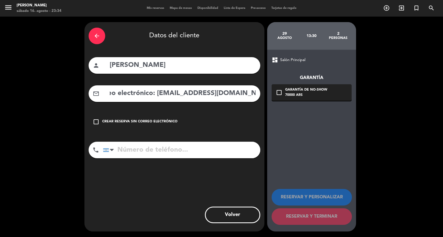
paste input "5982 099 825959 Correo electrónico: [EMAIL_ADDRESS][DOMAIN_NAME]"
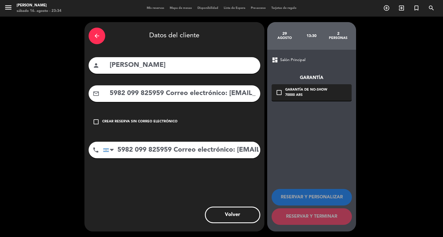
scroll to position [0, 80]
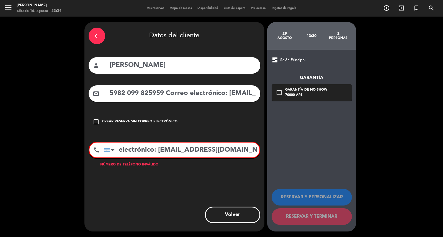
drag, startPoint x: 139, startPoint y: 160, endPoint x: 282, endPoint y: 182, distance: 145.2
click at [282, 182] on div "arrow_back Datos del cliente person [PERSON_NAME] mail_outline 5982 099 825959 …" at bounding box center [221, 127] width 443 height 221
drag, startPoint x: 219, startPoint y: 166, endPoint x: 176, endPoint y: 154, distance: 45.0
click at [176, 154] on div "phone [GEOGRAPHIC_DATA] +1 [GEOGRAPHIC_DATA] +44 [GEOGRAPHIC_DATA] ([GEOGRAPHIC…" at bounding box center [175, 150] width 172 height 17
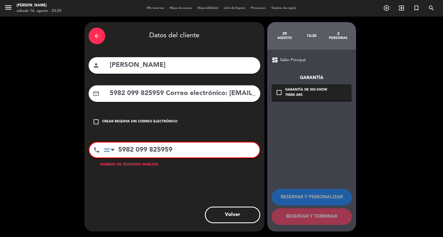
click at [117, 158] on input "5982 099 825959" at bounding box center [182, 150] width 156 height 15
type input "[PHONE_NUMBER]"
drag, startPoint x: 228, startPoint y: 97, endPoint x: 12, endPoint y: 87, distance: 215.8
click at [0, 89] on div "arrow_back Datos del cliente person [PERSON_NAME] mail_outline 5982 099 825959 …" at bounding box center [221, 127] width 443 height 221
type input "[EMAIL_ADDRESS][DOMAIN_NAME]"
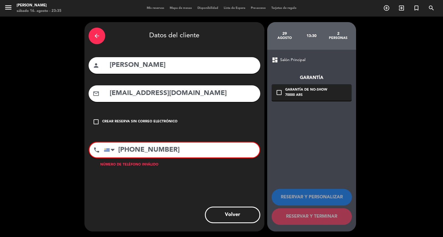
click at [153, 158] on input "[PHONE_NUMBER]" at bounding box center [182, 150] width 156 height 15
click at [138, 158] on input "[PHONE_NUMBER]" at bounding box center [182, 150] width 156 height 15
click at [139, 158] on input "[PHONE_NUMBER]" at bounding box center [182, 150] width 156 height 15
click at [136, 158] on input "[PHONE_NUMBER]" at bounding box center [182, 150] width 156 height 15
click at [134, 158] on input "[PHONE_NUMBER]" at bounding box center [182, 150] width 156 height 15
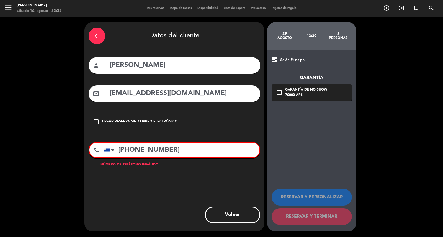
type input "[PHONE_NUMBER]"
drag, startPoint x: 173, startPoint y: 161, endPoint x: 76, endPoint y: 156, distance: 97.3
click at [76, 156] on div "arrow_back Datos del cliente person [PERSON_NAME] mail_outline [EMAIL_ADDRESS][…" at bounding box center [221, 127] width 443 height 221
paste input "[PHONE_NUMBER]"
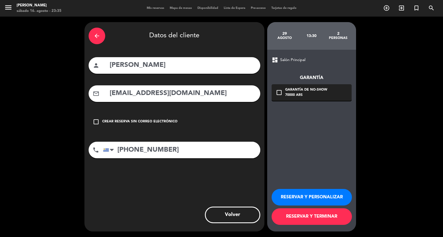
type input "[PHONE_NUMBER]"
click at [294, 101] on div "check_box_outline_blank Garantía de no-show 70000 ARS" at bounding box center [311, 92] width 80 height 17
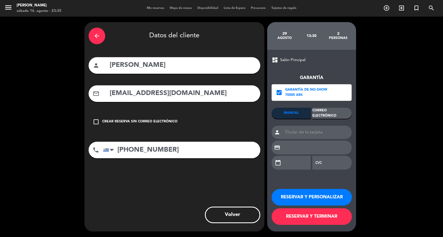
click at [329, 114] on div "Correo Electrónico" at bounding box center [331, 113] width 39 height 11
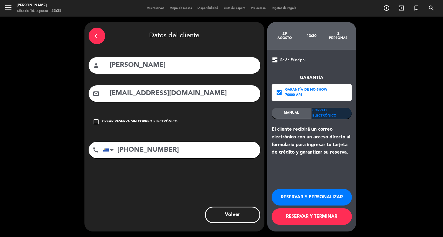
click at [327, 197] on button "RESERVAR Y PERSONALIZAR" at bounding box center [311, 197] width 80 height 17
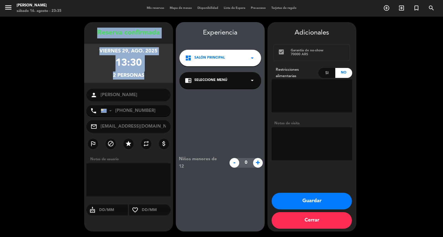
copy div "Reserva confirmada viernes 29, ago. 2025 13:30 2 personas"
drag, startPoint x: 91, startPoint y: 28, endPoint x: 140, endPoint y: 103, distance: 89.6
click at [140, 103] on div "Reserva confirmada viernes 29, ago. 2025 13:30 2 personas person [PERSON_NAME] …" at bounding box center [128, 133] width 89 height 210
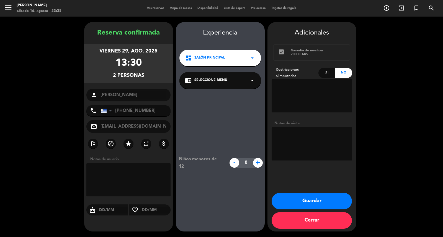
click at [131, 92] on div "person [PERSON_NAME]" at bounding box center [128, 95] width 84 height 13
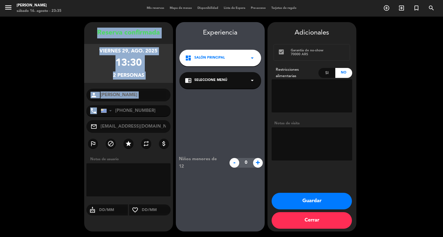
drag, startPoint x: 90, startPoint y: 29, endPoint x: 157, endPoint y: 97, distance: 96.1
click at [151, 109] on div "Reserva confirmada viernes 29, ago. 2025 13:30 2 personas person [PERSON_NAME] …" at bounding box center [128, 133] width 89 height 210
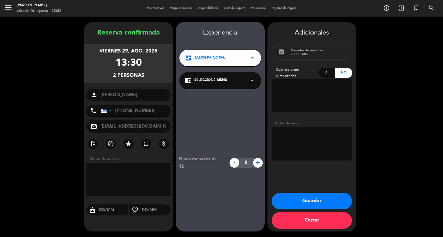
drag, startPoint x: 204, startPoint y: 58, endPoint x: 205, endPoint y: 62, distance: 4.1
click at [204, 59] on span "Salón Principal" at bounding box center [209, 58] width 30 height 6
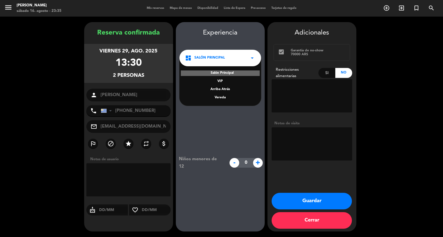
click at [219, 99] on div "Vereda" at bounding box center [220, 98] width 71 height 6
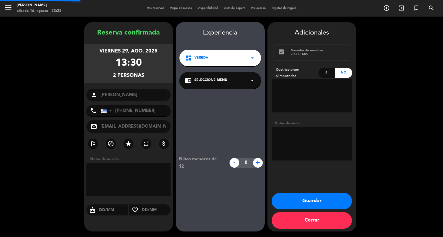
drag, startPoint x: 214, startPoint y: 84, endPoint x: 216, endPoint y: 86, distance: 3.2
click at [214, 83] on span "Seleccione Menú" at bounding box center [210, 81] width 33 height 6
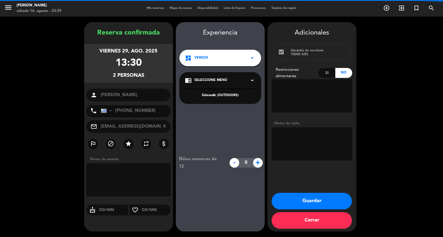
click at [219, 97] on div "Sidewalk (OUTDOORS)" at bounding box center [220, 96] width 71 height 6
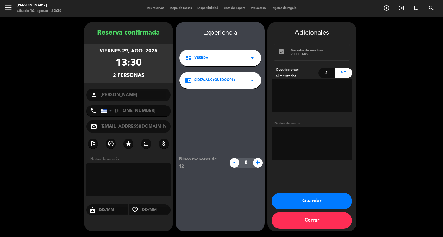
click at [299, 195] on button "Guardar" at bounding box center [311, 201] width 80 height 17
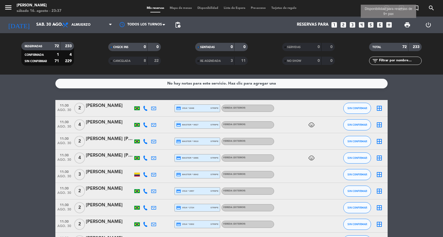
click at [386, 21] on div "Reservas para looks_one looks_two looks_3 looks_4 looks_5 looks_6 add_box Dispo…" at bounding box center [288, 25] width 211 height 17
click at [388, 24] on icon "add_box" at bounding box center [388, 24] width 7 height 7
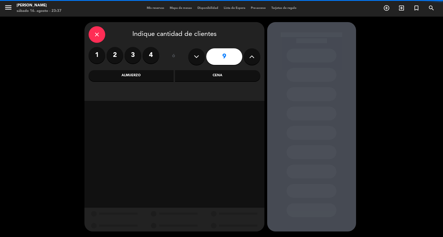
click at [211, 79] on div "Cena" at bounding box center [217, 75] width 85 height 11
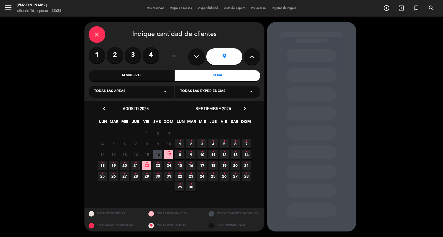
click at [244, 110] on icon "chevron_right" at bounding box center [245, 109] width 6 height 6
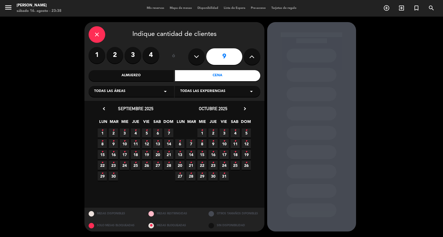
click at [244, 110] on icon "chevron_right" at bounding box center [245, 109] width 6 height 6
click at [208, 167] on div "17 • 18 • 19 Cerrado 20 • 21 • 22 • 23 •" at bounding box center [212, 165] width 77 height 11
click at [210, 168] on span "20 •" at bounding box center [212, 165] width 9 height 9
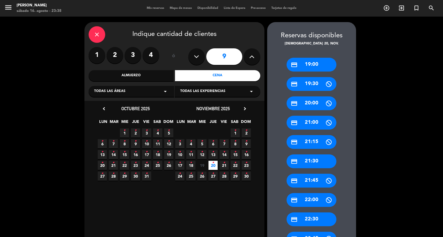
click at [308, 59] on div "credit_card 19:00" at bounding box center [311, 65] width 50 height 14
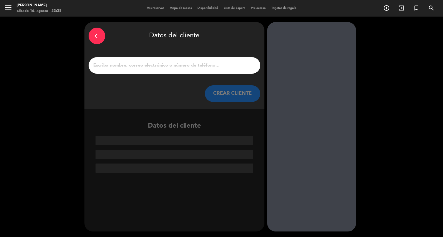
click at [224, 69] on input "1" at bounding box center [174, 66] width 163 height 8
paste input "[PERSON_NAME]"
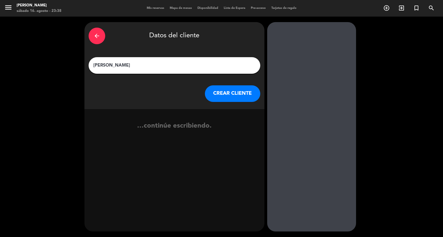
type input "[PERSON_NAME]"
click at [223, 98] on button "CREAR CLIENTE" at bounding box center [232, 94] width 55 height 17
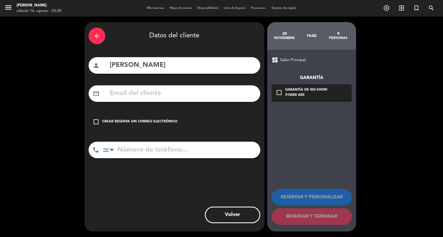
click at [168, 99] on input "text" at bounding box center [182, 93] width 147 height 11
paste input "[PHONE_NUMBER] Correo electrónico: [EMAIL_ADDRESS][DOMAIN_NAME]"
type input "[PHONE_NUMBER] Correo electrónico: [EMAIL_ADDRESS][DOMAIN_NAME]"
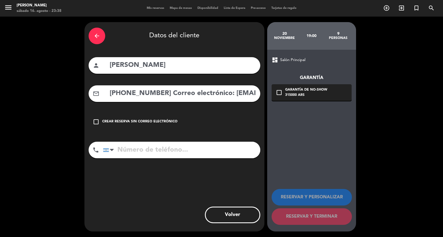
click at [168, 158] on input "tel" at bounding box center [181, 150] width 157 height 17
paste input "[PHONE_NUMBER] Correo electrónico: [EMAIL_ADDRESS][DOMAIN_NAME]"
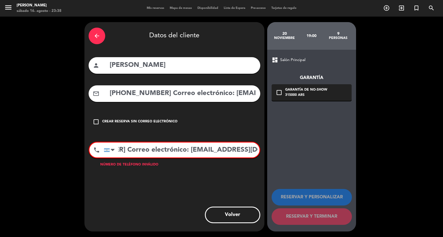
drag, startPoint x: 141, startPoint y: 162, endPoint x: 289, endPoint y: 175, distance: 149.4
click at [289, 175] on div "arrow_back Datos del cliente person [PERSON_NAME] mail_outline [PHONE_NUMBER] C…" at bounding box center [221, 127] width 443 height 221
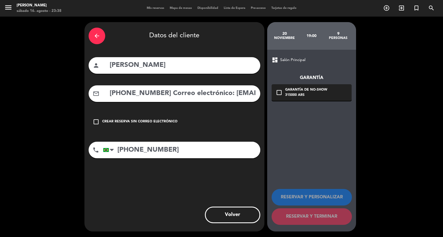
type input "[PHONE_NUMBER]"
drag, startPoint x: 231, startPoint y: 104, endPoint x: 97, endPoint y: 93, distance: 133.8
click at [51, 102] on div "arrow_back Datos del cliente person [PERSON_NAME] mail_outline [PHONE_NUMBER] C…" at bounding box center [221, 127] width 443 height 221
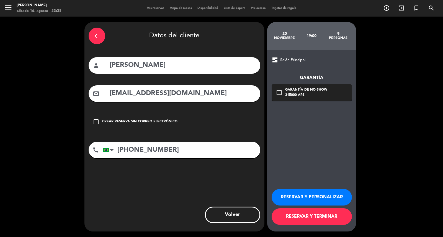
type input "[EMAIL_ADDRESS][DOMAIN_NAME]"
click at [311, 95] on div "315000 ARS" at bounding box center [306, 96] width 42 height 6
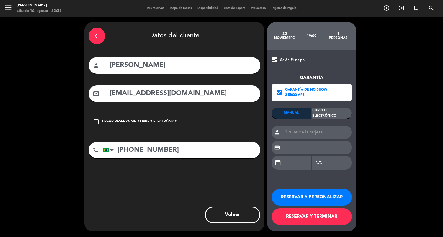
click at [327, 114] on div "Correo Electrónico" at bounding box center [331, 113] width 39 height 11
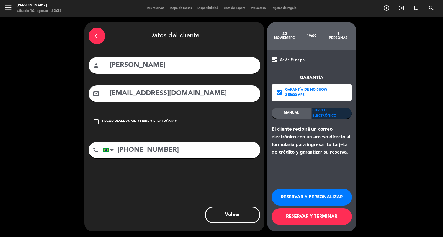
click at [319, 195] on button "RESERVAR Y PERSONALIZAR" at bounding box center [311, 197] width 80 height 17
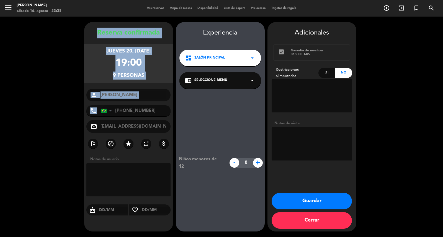
drag, startPoint x: 93, startPoint y: 30, endPoint x: 144, endPoint y: 104, distance: 89.9
click at [141, 107] on div "Reserva confirmada jueves 20, [DATE] 19:00 9 personas person [PERSON_NAME] phon…" at bounding box center [128, 133] width 89 height 210
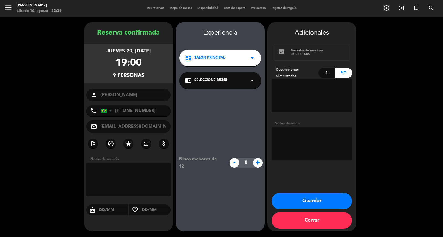
click at [292, 145] on textarea at bounding box center [311, 144] width 81 height 33
type textarea "reservada agosto"
click at [211, 65] on div "dashboard Salón Principal arrow_drop_down" at bounding box center [220, 58] width 82 height 17
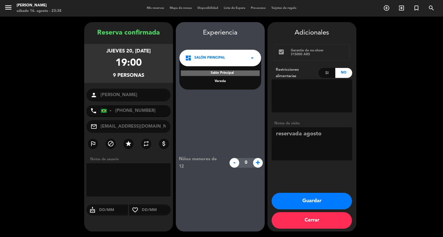
click at [221, 84] on div "Vereda" at bounding box center [220, 82] width 71 height 6
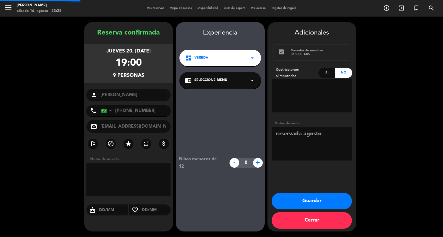
click at [221, 83] on span "Seleccione Menú" at bounding box center [210, 81] width 33 height 6
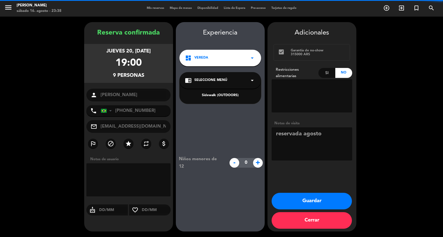
click at [226, 97] on div "Sidewalk (OUTDOORS)" at bounding box center [220, 96] width 71 height 6
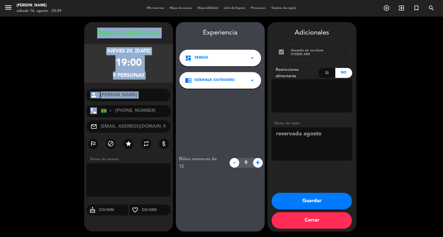
drag, startPoint x: 89, startPoint y: 33, endPoint x: 134, endPoint y: 107, distance: 86.3
click at [134, 107] on div "Reserva confirmada jueves 20, [DATE] 19:00 9 personas person [PERSON_NAME] phon…" at bounding box center [128, 133] width 89 height 210
click at [307, 200] on button "Guardar" at bounding box center [311, 201] width 80 height 17
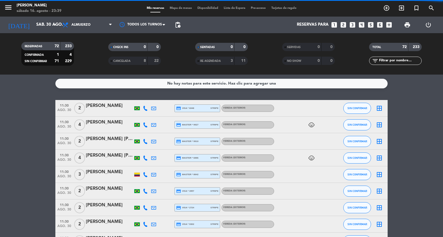
click at [343, 24] on icon "looks_two" at bounding box center [343, 24] width 7 height 7
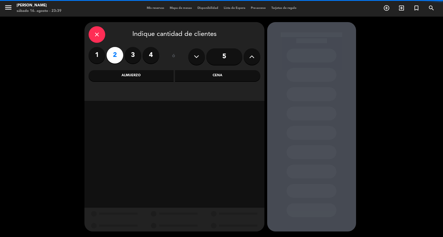
click at [214, 72] on div "Cena" at bounding box center [217, 75] width 85 height 11
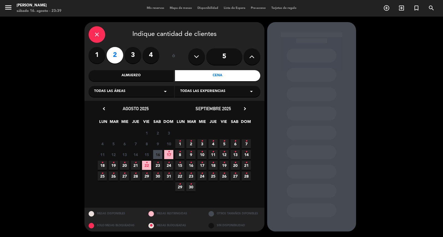
click at [112, 179] on span "26 •" at bounding box center [113, 176] width 9 height 9
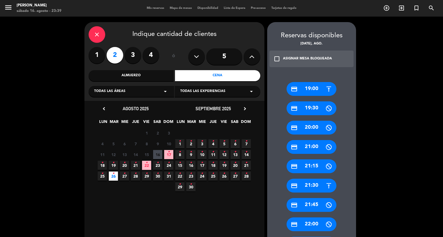
click at [316, 188] on div "credit_card 21:30" at bounding box center [311, 186] width 50 height 14
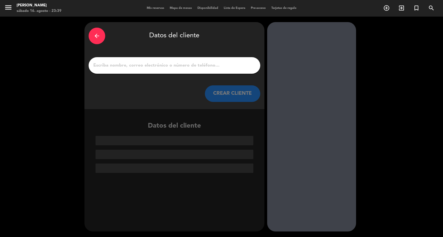
click at [188, 74] on div at bounding box center [175, 65] width 172 height 17
click at [185, 69] on input "1" at bounding box center [174, 66] width 163 height 8
paste input "[PERSON_NAME]"
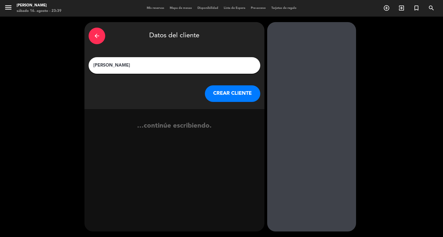
type input "[PERSON_NAME]"
click at [217, 102] on button "CREAR CLIENTE" at bounding box center [232, 94] width 55 height 17
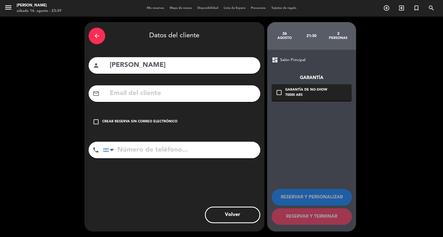
click at [154, 91] on div "arrow_back Datos del cliente person [PERSON_NAME] mail_outline check_box_outlin…" at bounding box center [174, 127] width 180 height 210
click at [150, 96] on input "text" at bounding box center [182, 93] width 147 height 11
paste input "[PHONE_NUMBER] Correo electrónico: [EMAIL_ADDRESS][DOMAIN_NAME]"
type input "[PHONE_NUMBER] Correo electrónico: [EMAIL_ADDRESS][DOMAIN_NAME]"
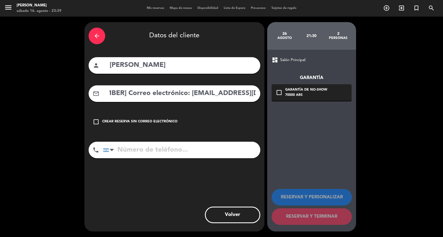
scroll to position [0, 0]
click at [173, 156] on input "tel" at bounding box center [181, 150] width 157 height 17
paste input "[PHONE_NUMBER] Correo electrónico: [EMAIL_ADDRESS][DOMAIN_NAME]"
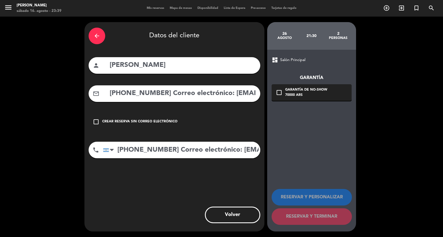
scroll to position [0, 50]
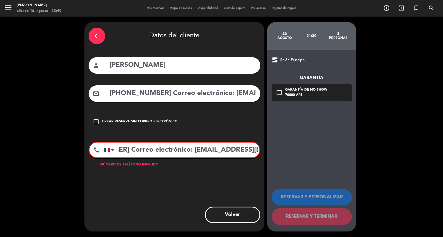
drag, startPoint x: 128, startPoint y: 162, endPoint x: 370, endPoint y: 185, distance: 243.0
click at [370, 185] on div "arrow_back Datos del cliente person [PERSON_NAME] mail_outline [PHONE_NUMBER] C…" at bounding box center [221, 127] width 443 height 221
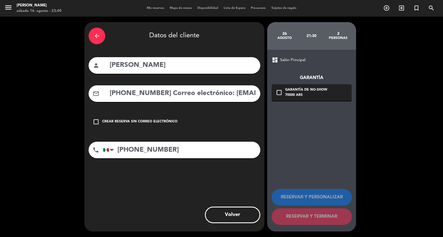
type input "[PHONE_NUMBER]"
drag, startPoint x: 234, startPoint y: 102, endPoint x: 18, endPoint y: 118, distance: 216.7
click at [12, 119] on div "arrow_back Datos del cliente person [PERSON_NAME] mail_outline [PHONE_NUMBER] C…" at bounding box center [221, 127] width 443 height 221
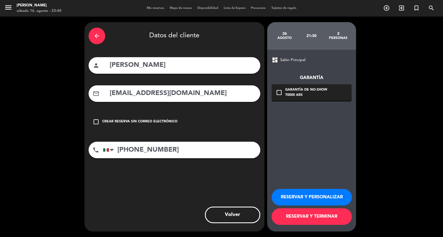
type input "[EMAIL_ADDRESS][DOMAIN_NAME]"
drag, startPoint x: 312, startPoint y: 97, endPoint x: 319, endPoint y: 105, distance: 10.2
click at [312, 98] on div "70000 ARS" at bounding box center [306, 96] width 42 height 6
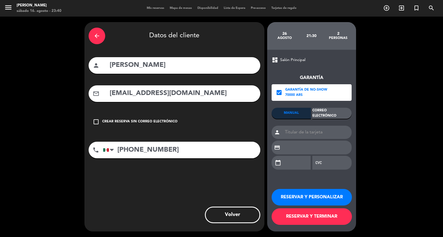
click at [324, 111] on div "Correo Electrónico" at bounding box center [331, 113] width 39 height 11
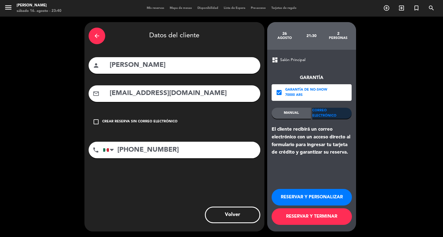
click at [319, 195] on button "RESERVAR Y PERSONALIZAR" at bounding box center [311, 197] width 80 height 17
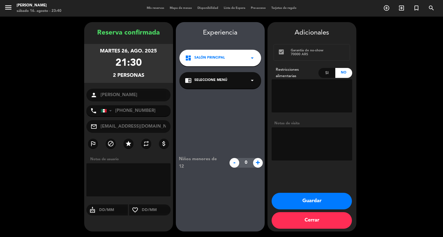
click at [221, 59] on span "Salón Principal" at bounding box center [209, 58] width 30 height 6
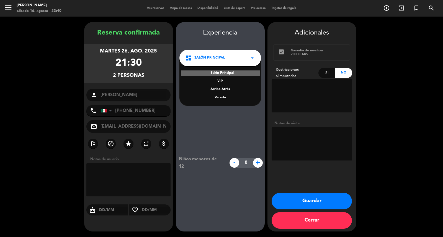
click at [219, 98] on div "Vereda" at bounding box center [220, 98] width 71 height 6
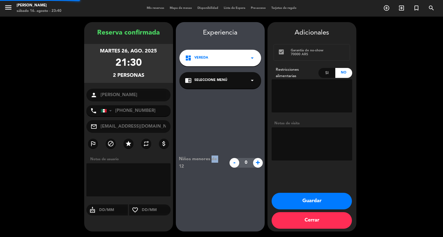
click at [219, 98] on div "Niños menores de 12 - 0 +" at bounding box center [220, 163] width 89 height 149
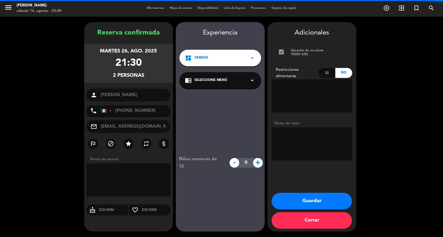
click at [220, 83] on span "Seleccione Menú" at bounding box center [210, 81] width 33 height 6
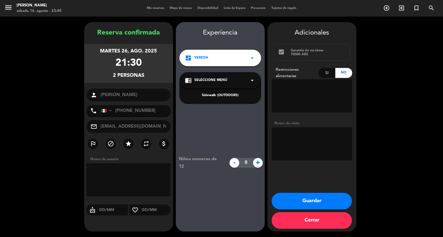
click at [227, 99] on div "Sidewalk (OUTDOORS)" at bounding box center [220, 96] width 71 height 6
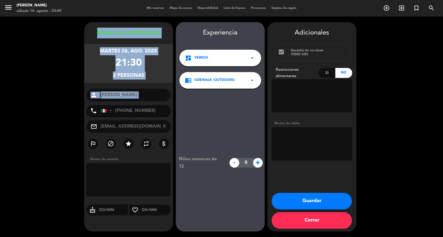
drag, startPoint x: 94, startPoint y: 27, endPoint x: 141, endPoint y: 106, distance: 92.5
click at [141, 106] on div "Reserva confirmada martes 26, ago. 2025 21:30 2 personas person [PERSON_NAME] p…" at bounding box center [128, 127] width 89 height 210
click at [311, 201] on button "Guardar" at bounding box center [311, 201] width 80 height 17
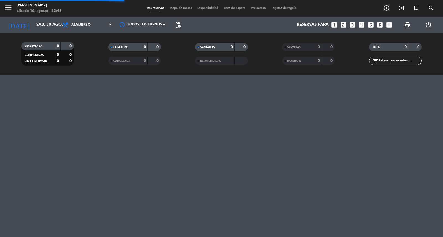
click at [340, 24] on icon "looks_two" at bounding box center [343, 24] width 7 height 7
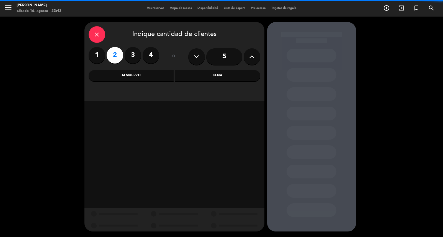
click at [200, 77] on div "Cena" at bounding box center [217, 75] width 85 height 11
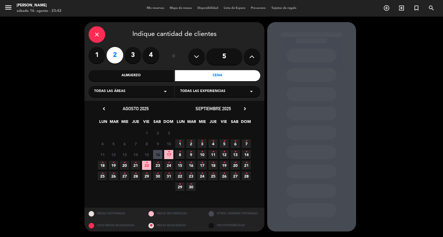
click at [112, 169] on span "19 •" at bounding box center [113, 165] width 9 height 9
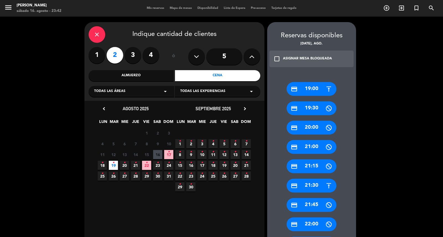
click at [320, 94] on div "credit_card 19:00" at bounding box center [311, 89] width 50 height 14
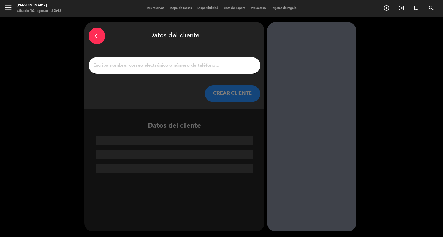
click at [216, 74] on div at bounding box center [175, 65] width 172 height 17
click at [212, 69] on input "1" at bounding box center [174, 66] width 163 height 8
paste input "[PERSON_NAME]"
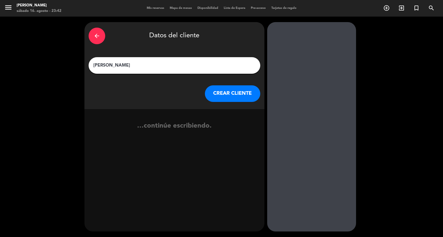
type input "[PERSON_NAME]"
click at [228, 95] on button "CREAR CLIENTE" at bounding box center [232, 94] width 55 height 17
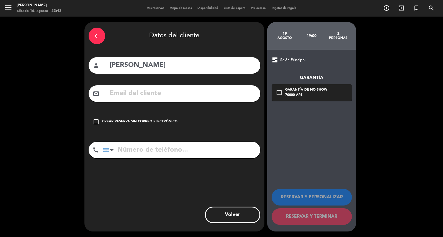
drag, startPoint x: 143, startPoint y: 105, endPoint x: 142, endPoint y: 101, distance: 3.7
click at [143, 99] on input "text" at bounding box center [182, 93] width 147 height 11
paste input "[EMAIL_ADDRESS][DOMAIN_NAME]"
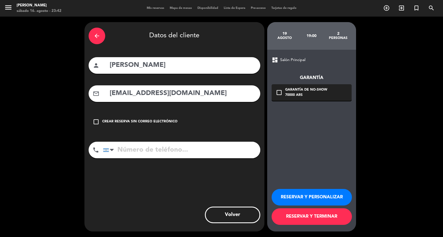
type input "[EMAIL_ADDRESS][DOMAIN_NAME]"
drag, startPoint x: 146, startPoint y: 165, endPoint x: 149, endPoint y: 163, distance: 3.6
click at [146, 159] on input "tel" at bounding box center [181, 150] width 157 height 17
paste input "[PHONE_NUMBER]"
type input "[PHONE_NUMBER]"
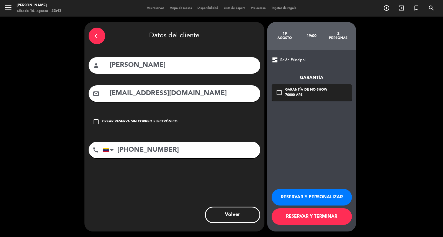
click at [326, 97] on div "check_box_outline_blank Garantía de no-show 70000 ARS" at bounding box center [311, 92] width 80 height 17
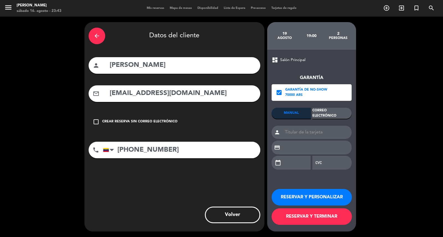
click at [331, 116] on div "Correo Electrónico" at bounding box center [331, 113] width 39 height 11
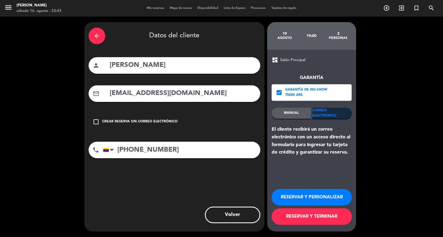
click at [314, 195] on button "RESERVAR Y PERSONALIZAR" at bounding box center [311, 197] width 80 height 17
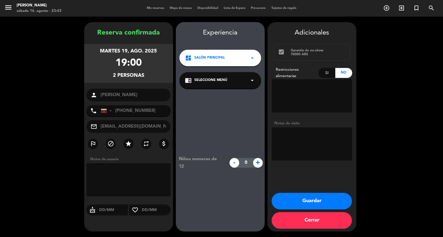
click at [235, 61] on div "dashboard Salón Principal arrow_drop_down" at bounding box center [220, 58] width 82 height 17
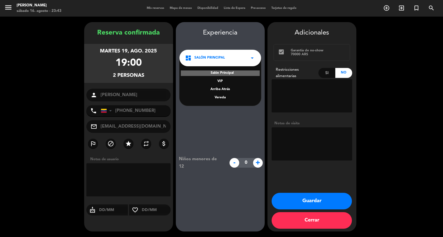
click at [220, 97] on div "Vereda" at bounding box center [220, 98] width 71 height 6
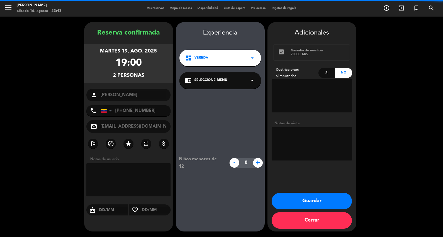
click at [223, 79] on div "chrome_reader_mode Seleccione Menú arrow_drop_down" at bounding box center [220, 80] width 82 height 17
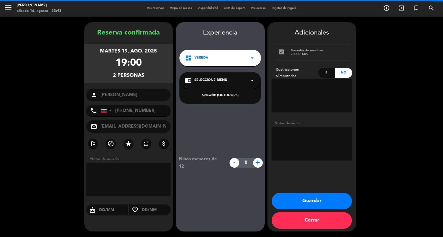
drag, startPoint x: 224, startPoint y: 89, endPoint x: 221, endPoint y: 94, distance: 5.2
click at [225, 97] on div "Sidewalk (OUTDOORS)" at bounding box center [220, 96] width 71 height 6
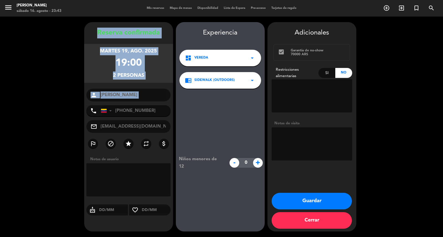
drag, startPoint x: 95, startPoint y: 32, endPoint x: 136, endPoint y: 104, distance: 83.1
click at [136, 106] on div "Reserva confirmada martes 19, ago. 2025 19:00 2 personas person Crixian [PERSON…" at bounding box center [128, 133] width 89 height 210
click at [304, 201] on button "Guardar" at bounding box center [311, 201] width 80 height 17
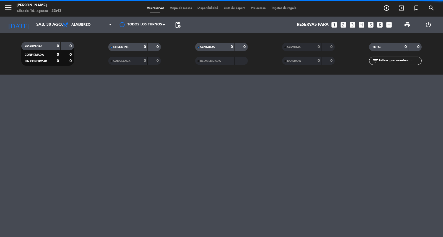
click at [342, 24] on icon "looks_two" at bounding box center [343, 24] width 7 height 7
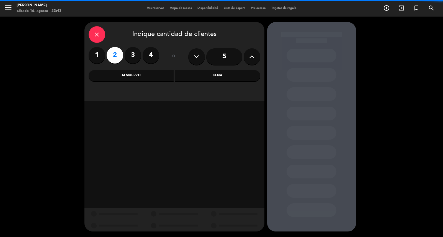
click at [140, 80] on div "Almuerzo" at bounding box center [131, 75] width 85 height 11
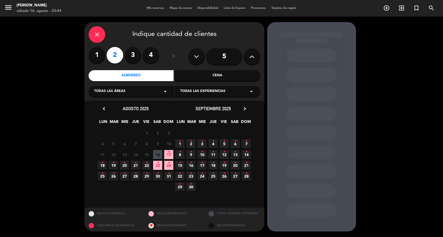
click at [123, 167] on icon "•" at bounding box center [124, 163] width 2 height 9
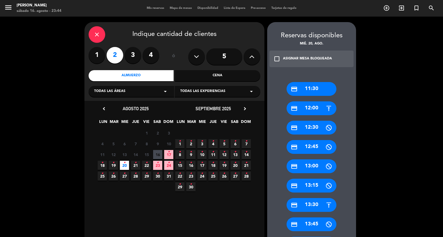
drag, startPoint x: 313, startPoint y: 206, endPoint x: 208, endPoint y: 102, distance: 148.1
click at [310, 201] on div "credit_card 13:30" at bounding box center [311, 205] width 50 height 14
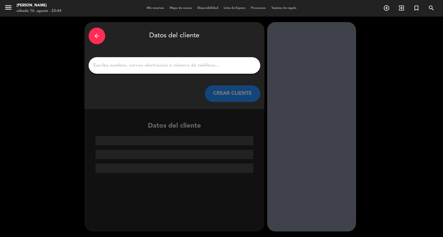
click at [195, 65] on input "1" at bounding box center [174, 66] width 163 height 8
paste input "[PERSON_NAME]"
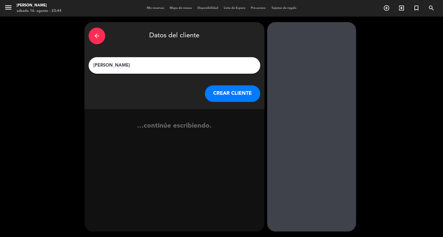
type input "[PERSON_NAME]"
drag, startPoint x: 225, startPoint y: 98, endPoint x: 223, endPoint y: 96, distance: 2.9
click at [223, 96] on button "CREAR CLIENTE" at bounding box center [232, 94] width 55 height 17
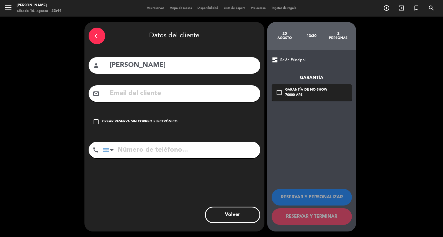
click at [145, 102] on div "mail_outline" at bounding box center [175, 94] width 172 height 17
click at [146, 99] on input "text" at bounding box center [182, 93] width 147 height 11
paste input "[PHONE_NUMBER] Correo electrónico: [PERSON_NAME][EMAIL_ADDRESS][DOMAIN_NAME]"
type input "[PHONE_NUMBER] Correo electrónico: [PERSON_NAME][EMAIL_ADDRESS][DOMAIN_NAME]"
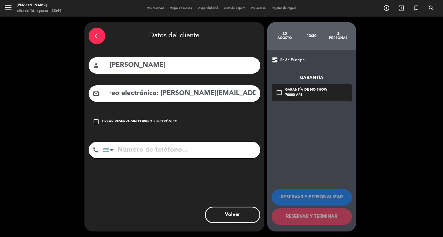
scroll to position [0, 0]
click at [148, 159] on input "tel" at bounding box center [181, 150] width 157 height 17
paste input "[PHONE_NUMBER] Correo electrónico: [PERSON_NAME][EMAIL_ADDRESS][DOMAIN_NAME]"
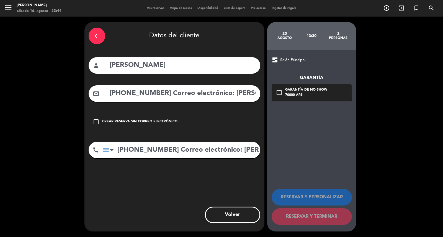
scroll to position [0, 82]
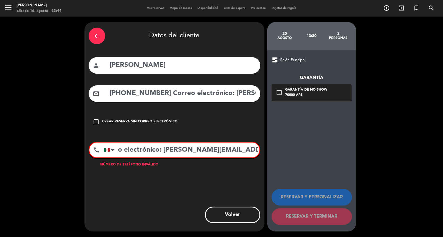
drag, startPoint x: 141, startPoint y: 159, endPoint x: 311, endPoint y: 167, distance: 170.6
click at [311, 167] on div "arrow_back Datos del cliente person [PERSON_NAME] mail_outline [PHONE_NUMBER] C…" at bounding box center [221, 127] width 443 height 221
drag, startPoint x: 222, startPoint y: 164, endPoint x: 175, endPoint y: 154, distance: 48.5
click at [175, 154] on input "[PHONE_NUMBER] Correo elect" at bounding box center [182, 150] width 156 height 15
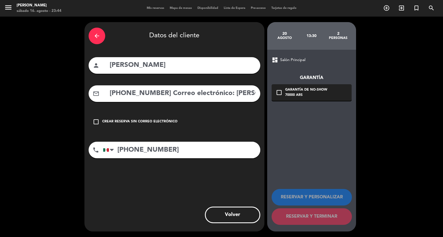
type input "[PHONE_NUMBER]"
drag, startPoint x: 227, startPoint y: 100, endPoint x: 106, endPoint y: 93, distance: 121.1
click at [103, 93] on div "mail_outline [PHONE_NUMBER] Correo electrónico: [PERSON_NAME][EMAIL_ADDRESS][DO…" at bounding box center [175, 94] width 172 height 17
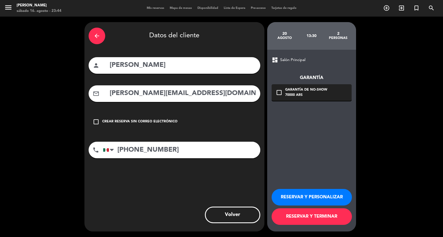
type input "[PERSON_NAME][EMAIL_ADDRESS][DOMAIN_NAME]"
click at [305, 90] on div "Garantía de no-show" at bounding box center [306, 90] width 42 height 6
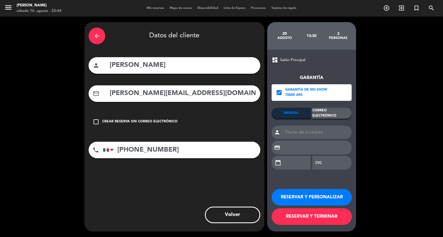
click at [315, 111] on div "Correo Electrónico" at bounding box center [331, 113] width 39 height 11
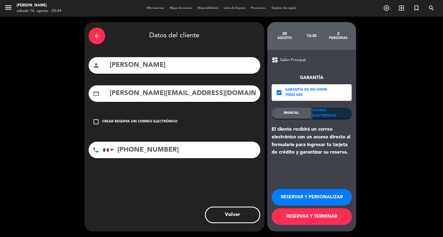
drag, startPoint x: 311, startPoint y: 192, endPoint x: 304, endPoint y: 193, distance: 7.6
click at [311, 192] on button "RESERVAR Y PERSONALIZAR" at bounding box center [311, 197] width 80 height 17
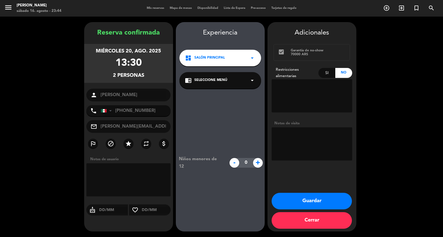
click at [221, 68] on div "Experiencia dashboard Salón Principal arrow_drop_down chrome_reader_mode Selecc…" at bounding box center [220, 133] width 89 height 210
click at [219, 56] on div "dashboard Salón Principal arrow_drop_down" at bounding box center [220, 58] width 82 height 17
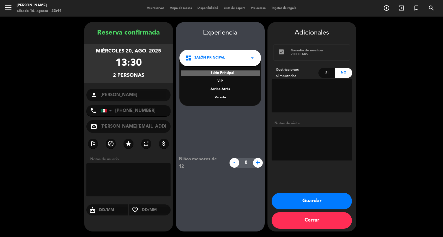
drag, startPoint x: 221, startPoint y: 101, endPoint x: 214, endPoint y: 90, distance: 13.1
click at [220, 100] on div "Vereda" at bounding box center [220, 98] width 71 height 6
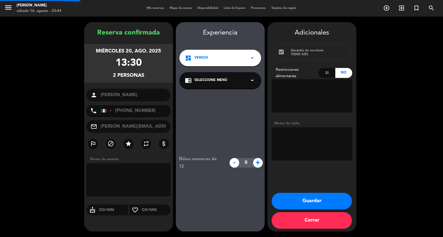
click at [214, 83] on span "Seleccione Menú" at bounding box center [210, 81] width 33 height 6
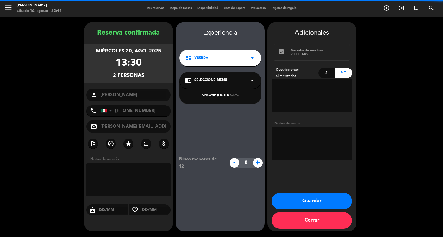
click at [217, 99] on div "Sidewalk (OUTDOORS)" at bounding box center [220, 96] width 71 height 6
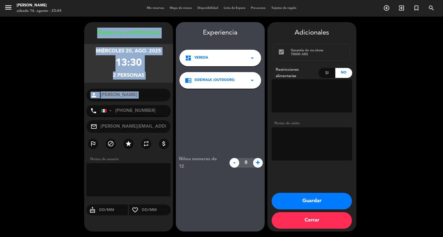
drag, startPoint x: 97, startPoint y: 27, endPoint x: 147, endPoint y: 98, distance: 86.8
click at [148, 104] on div "Reserva confirmada miércoles 20, ago. 2025 13:30 2 personas person [PERSON_NAME…" at bounding box center [128, 127] width 89 height 210
click at [325, 204] on button "Guardar" at bounding box center [311, 201] width 80 height 17
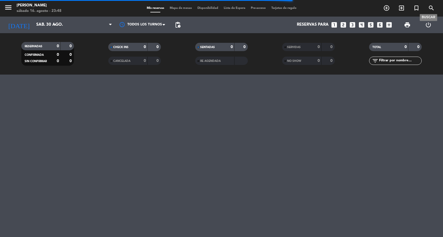
click at [433, 7] on icon "search" at bounding box center [431, 8] width 7 height 7
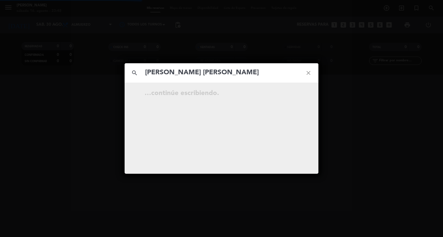
type input "[PERSON_NAME] [PERSON_NAME]"
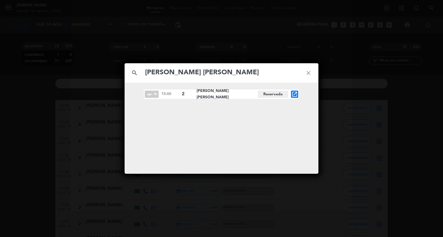
click at [295, 93] on icon "open_in_new" at bounding box center [294, 94] width 7 height 7
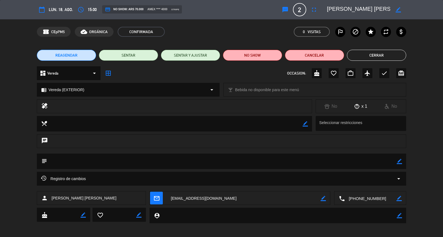
click at [398, 162] on icon "border_color" at bounding box center [399, 161] width 5 height 5
click at [388, 162] on textarea at bounding box center [221, 161] width 349 height 15
type textarea "confirmo"
click at [400, 162] on icon at bounding box center [399, 161] width 5 height 5
click at [376, 56] on button "Cerrar" at bounding box center [376, 55] width 59 height 11
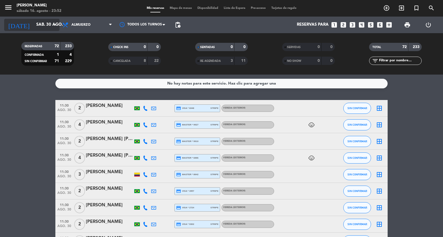
click at [46, 24] on input "sáb. 30 ago." at bounding box center [59, 25] width 53 height 11
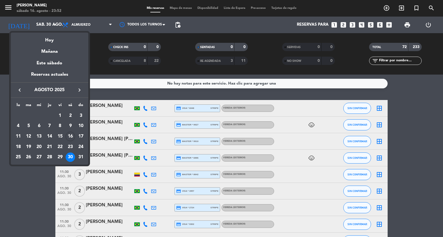
click at [77, 93] on icon "keyboard_arrow_right" at bounding box center [79, 90] width 7 height 7
click at [67, 125] on div "6" at bounding box center [70, 125] width 9 height 9
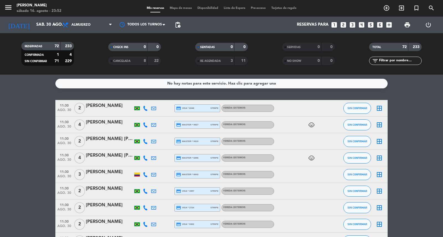
type input "sáb. [DATE]"
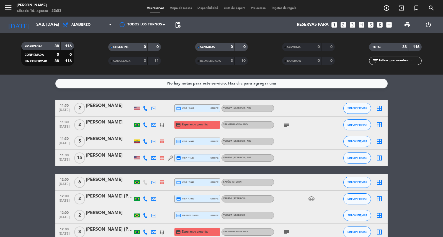
click at [61, 17] on div "Todos los servicios Almuerzo Cena Almuerzo Todos los servicios Almuerzo Cena" at bounding box center [86, 25] width 55 height 17
click at [86, 27] on span "Almuerzo" at bounding box center [86, 25] width 55 height 12
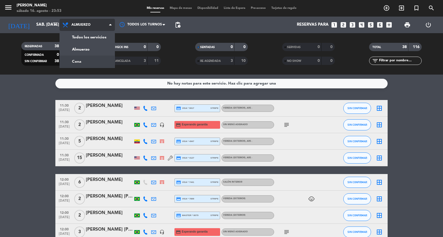
click at [93, 65] on div "menu [PERSON_NAME] 16. [PERSON_NAME] - 23:53 Mis reservas Mapa de mesas Disponi…" at bounding box center [221, 37] width 443 height 75
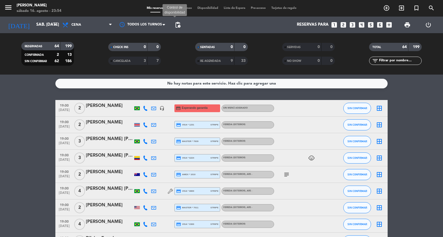
click at [179, 23] on span "pending_actions" at bounding box center [177, 25] width 7 height 7
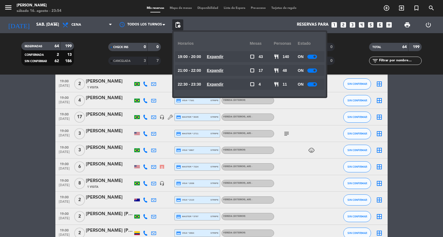
scroll to position [646, 0]
